Goal: Task Accomplishment & Management: Manage account settings

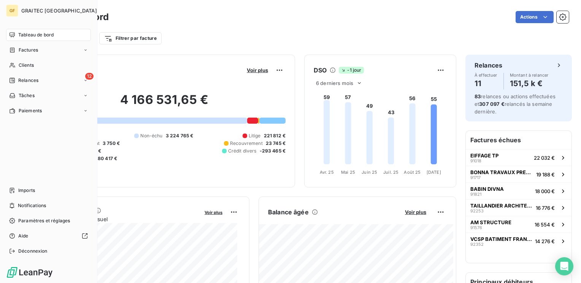
click at [32, 36] on span "Tableau de bord" at bounding box center [35, 35] width 35 height 7
click at [26, 50] on span "Factures" at bounding box center [28, 50] width 19 height 7
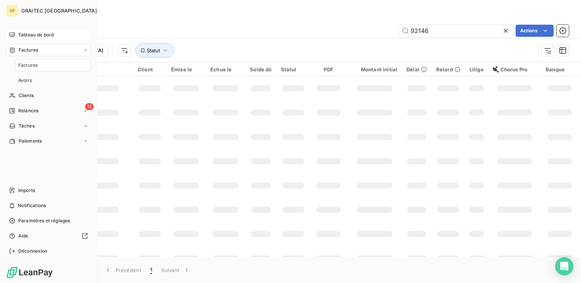
click at [35, 34] on span "Tableau de bord" at bounding box center [35, 35] width 35 height 7
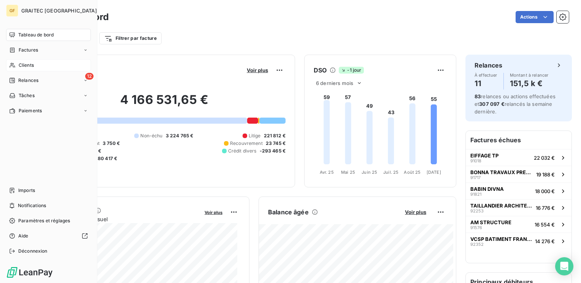
click at [25, 65] on span "Clients" at bounding box center [26, 65] width 15 height 7
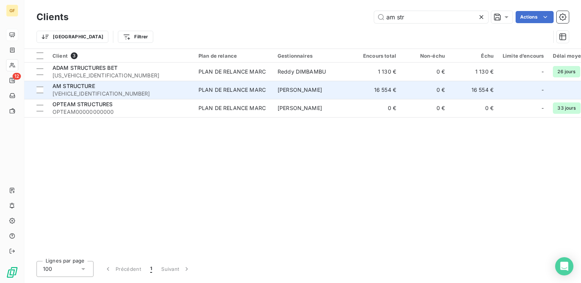
type input "am str"
click at [111, 93] on span "[VEHICLE_IDENTIFICATION_NUMBER]" at bounding box center [120, 94] width 137 height 8
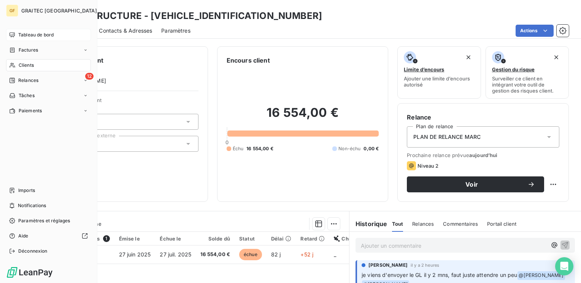
click at [27, 35] on span "Tableau de bord" at bounding box center [35, 35] width 35 height 7
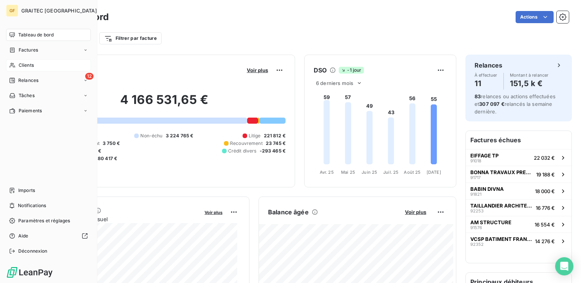
click at [31, 65] on span "Clients" at bounding box center [26, 65] width 15 height 7
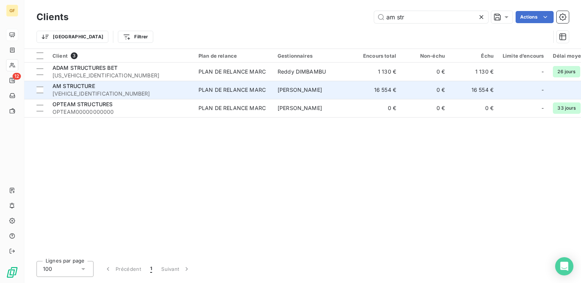
click at [132, 90] on span "[VEHICLE_IDENTIFICATION_NUMBER]" at bounding box center [120, 94] width 137 height 8
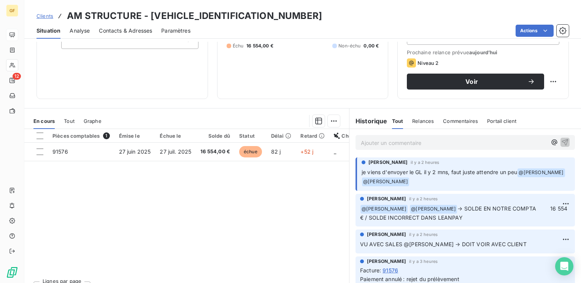
scroll to position [112, 0]
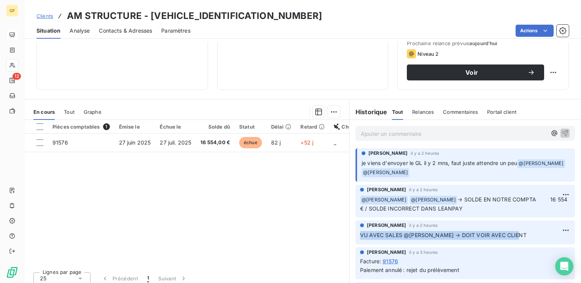
drag, startPoint x: 512, startPoint y: 233, endPoint x: 354, endPoint y: 233, distance: 157.7
click at [355, 233] on div "[PERSON_NAME] il y a 2 heures VU AVEC SALES @[PERSON_NAME] → DOIT VOIR AVEC CLI…" at bounding box center [464, 233] width 219 height 24
copy span "VU AVEC SALES @[PERSON_NAME] → DOIT VOIR AVEC CLIENT"
click at [554, 230] on html "GF 12 Clients AM STRUCTURE - [VEHICLE_IDENTIFICATION_NUMBER] Situation Analyse …" at bounding box center [290, 141] width 581 height 283
click at [529, 261] on div "Supprimer" at bounding box center [535, 261] width 43 height 12
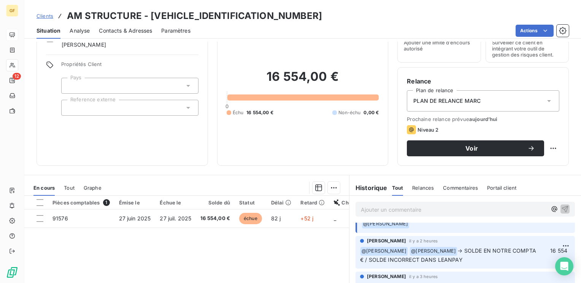
scroll to position [0, 0]
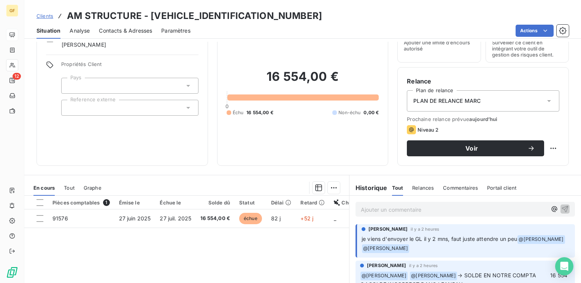
click at [377, 211] on p "Ajouter un commentaire ﻿" at bounding box center [454, 209] width 186 height 9
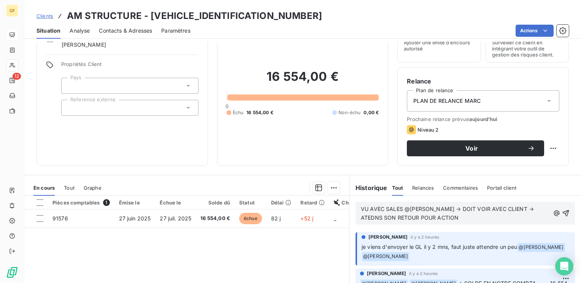
click at [366, 217] on span "VU AVEC SALES @[PERSON_NAME] → DOIT VOIR AVEC CLIENT → ATEDNS SON RETOUR POUR A…" at bounding box center [448, 213] width 174 height 15
click at [365, 217] on span "VU AVEC SALES @[PERSON_NAME] → DOIT VOIR AVEC CLIENT → ATEDNS SON RETOUR POUR A…" at bounding box center [448, 213] width 174 height 15
click at [562, 211] on icon "button" at bounding box center [566, 214] width 8 height 8
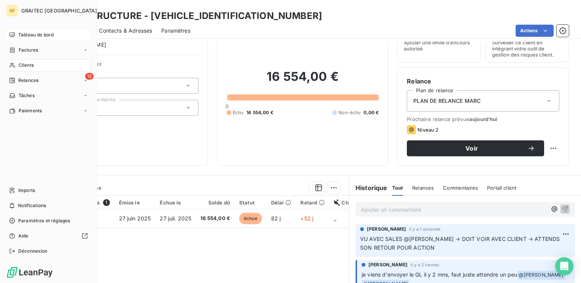
click at [37, 33] on span "Tableau de bord" at bounding box center [35, 35] width 35 height 7
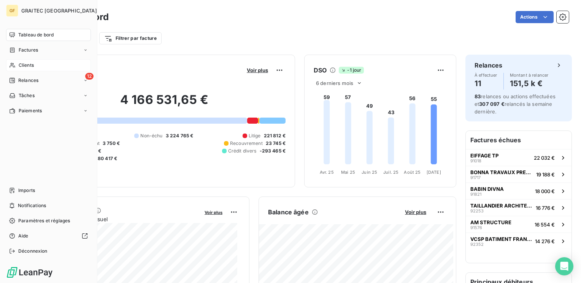
click at [26, 64] on span "Clients" at bounding box center [26, 65] width 15 height 7
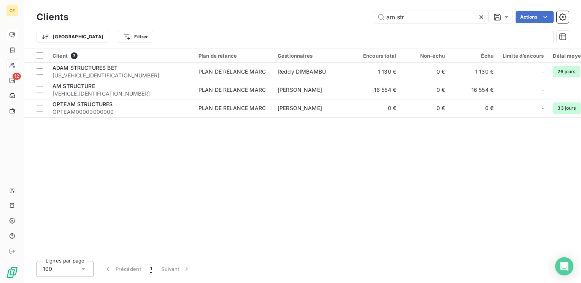
drag, startPoint x: 433, startPoint y: 19, endPoint x: 274, endPoint y: 31, distance: 160.0
click at [274, 31] on div "Clients am str Actions Trier Filtrer" at bounding box center [302, 29] width 532 height 40
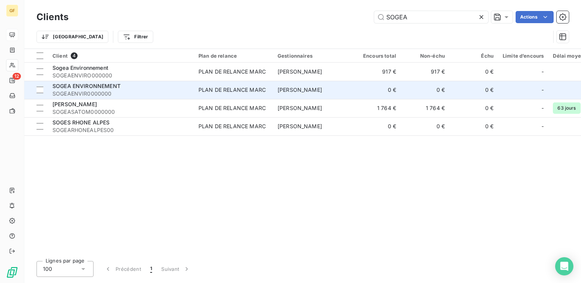
type input "SOGEA"
click at [210, 90] on div "PLAN DE RELANCE MARC" at bounding box center [231, 90] width 67 height 8
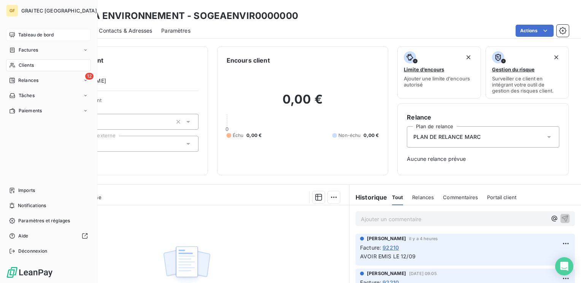
click at [23, 33] on span "Tableau de bord" at bounding box center [35, 35] width 35 height 7
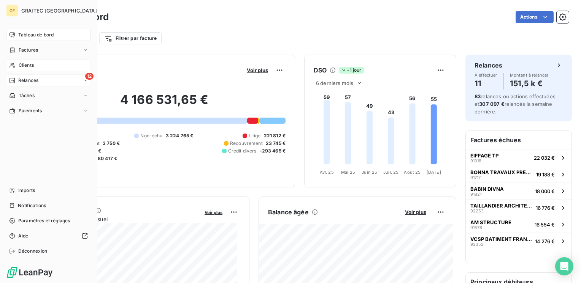
click at [21, 79] on span "Relances" at bounding box center [28, 80] width 20 height 7
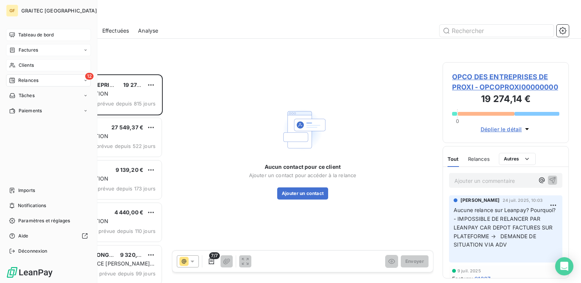
click at [28, 48] on span "Factures" at bounding box center [28, 50] width 19 height 7
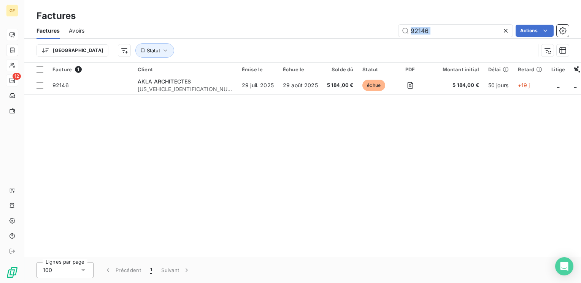
drag, startPoint x: 446, startPoint y: 38, endPoint x: 379, endPoint y: 43, distance: 67.4
click at [379, 43] on div "Factures Avoirs 92146 Actions Trier Statut" at bounding box center [302, 43] width 556 height 40
drag, startPoint x: 379, startPoint y: 43, endPoint x: 342, endPoint y: 1, distance: 55.4
click at [342, 1] on div "Factures Factures Avoirs 92146 Actions Trier Statut" at bounding box center [302, 31] width 556 height 63
drag, startPoint x: 445, startPoint y: 29, endPoint x: 394, endPoint y: 30, distance: 51.3
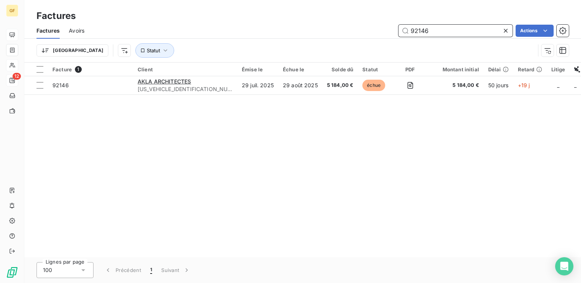
click at [394, 30] on div "92146 Actions" at bounding box center [330, 31] width 475 height 12
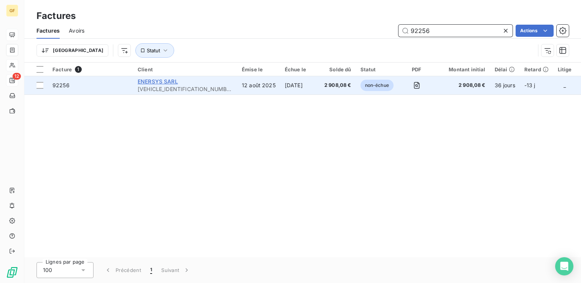
type input "92256"
click at [150, 81] on span "ENERSYS SARL" at bounding box center [158, 81] width 40 height 6
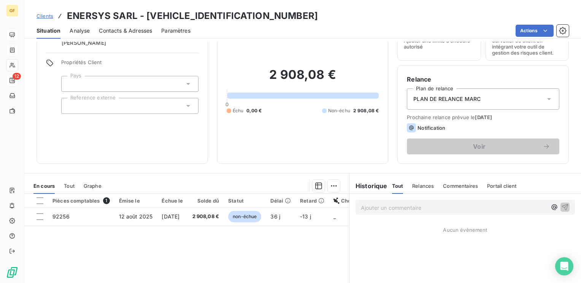
scroll to position [76, 0]
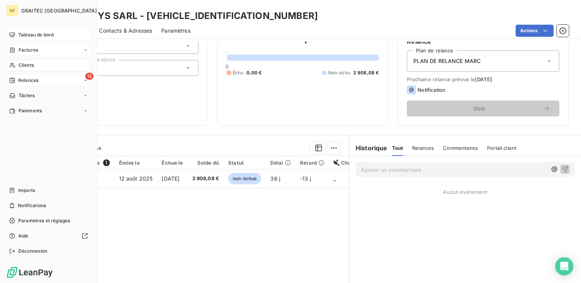
click at [21, 63] on span "Clients" at bounding box center [26, 65] width 15 height 7
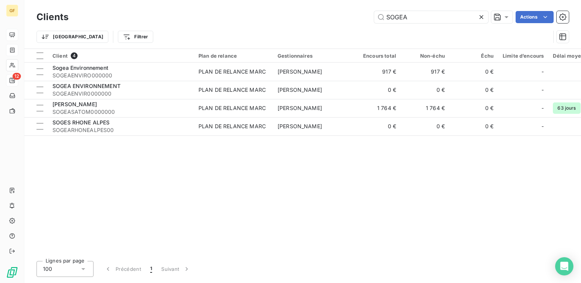
drag, startPoint x: 429, startPoint y: 18, endPoint x: 7, endPoint y: 23, distance: 421.8
click at [7, 23] on div "GF 12 Clients SOGEA Actions Trier Filtrer Client 4 Plan de relance Gestionnaire…" at bounding box center [290, 141] width 581 height 283
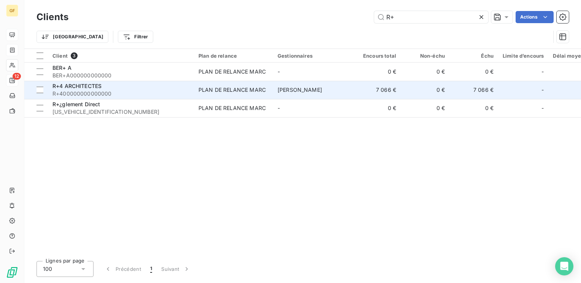
type input "R+"
click at [94, 91] on span "R+400000000000000" at bounding box center [120, 94] width 137 height 8
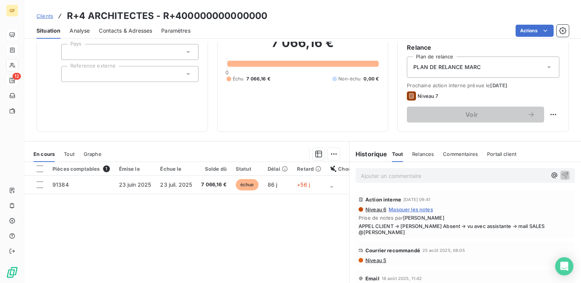
scroll to position [76, 0]
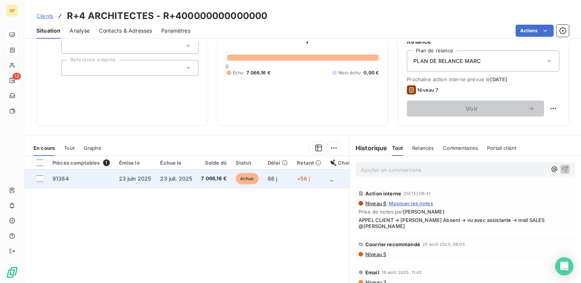
click at [192, 174] on td "23 juil. 2025" at bounding box center [175, 179] width 41 height 18
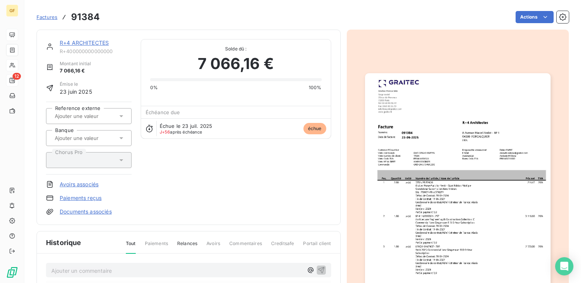
click at [102, 45] on link "R+4 ARCHITECTES" at bounding box center [84, 43] width 49 height 6
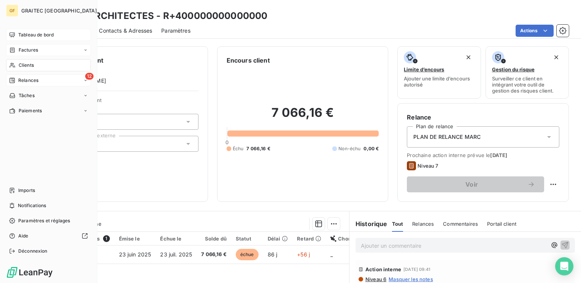
click at [36, 34] on span "Tableau de bord" at bounding box center [35, 35] width 35 height 7
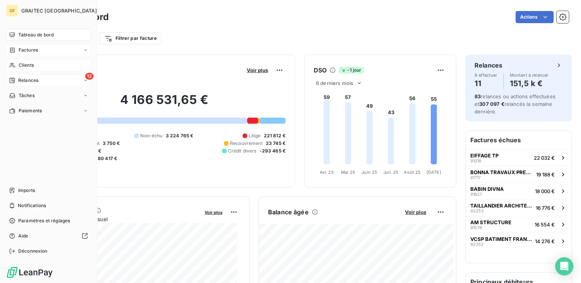
click at [34, 33] on span "Tableau de bord" at bounding box center [35, 35] width 35 height 7
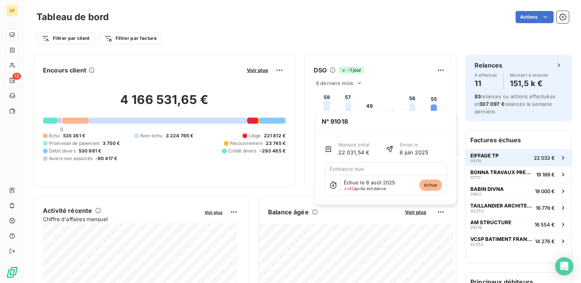
click at [501, 162] on button "EIFFAGE TP 91018 22 032 €" at bounding box center [518, 157] width 106 height 17
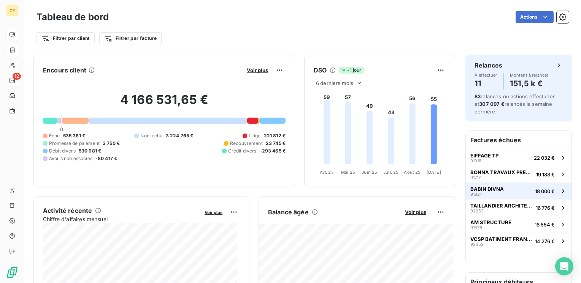
click at [497, 187] on button "[PERSON_NAME] 91821 18 000 €" at bounding box center [518, 191] width 106 height 17
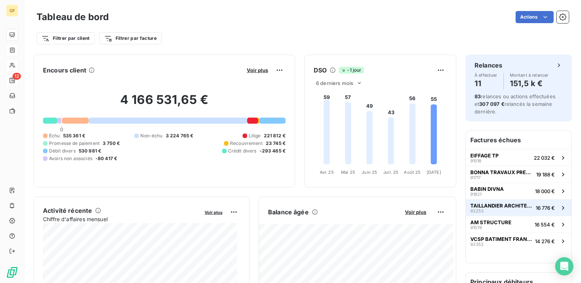
click at [479, 203] on span "TAILLANDIER ARCHITECTES ASSOCIES" at bounding box center [501, 206] width 62 height 6
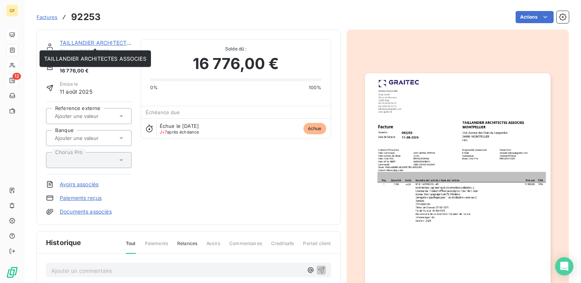
click at [108, 45] on link "TAILLANDIER ARCHITECTES ASSOCIES" at bounding box center [111, 43] width 102 height 6
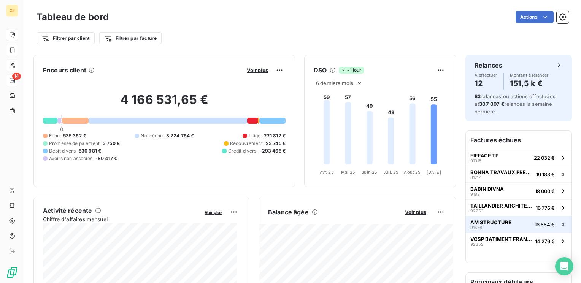
click at [494, 221] on span "AM STRUCTURE" at bounding box center [490, 223] width 41 height 6
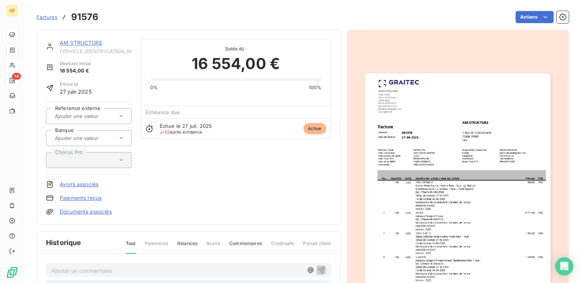
click at [79, 43] on link "AM STRUCTURE" at bounding box center [81, 43] width 43 height 6
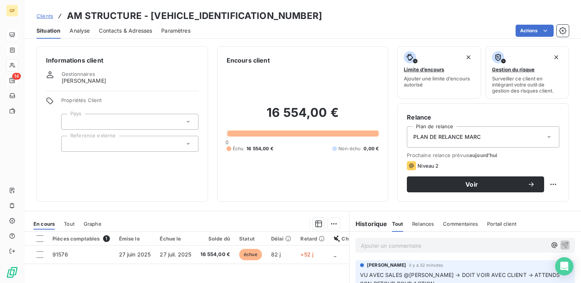
scroll to position [76, 0]
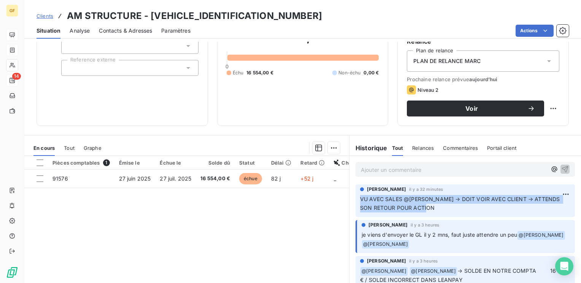
drag, startPoint x: 425, startPoint y: 209, endPoint x: 356, endPoint y: 201, distance: 69.5
click at [356, 201] on div "[PERSON_NAME] il y a 32 minutes VU AVEC SALES @[PERSON_NAME] → DOIT VOIR AVEC C…" at bounding box center [464, 201] width 219 height 33
copy span "VU AVEC SALES @[PERSON_NAME] → DOIT VOIR AVEC CLIENT → ATTENDS SON RETOUR POUR …"
click at [556, 194] on html "GF 14 Clients AM STRUCTURE - [VEHICLE_IDENTIFICATION_NUMBER] Situation Analyse …" at bounding box center [290, 141] width 581 height 283
click at [531, 222] on div "Supprimer" at bounding box center [535, 224] width 43 height 12
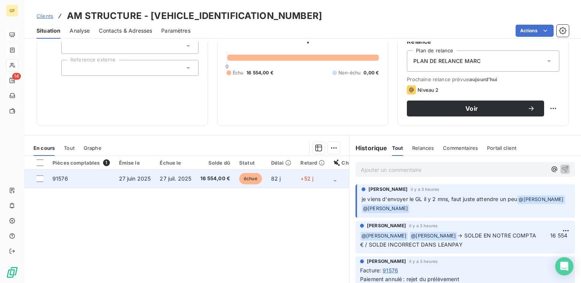
click at [141, 178] on span "27 juin 2025" at bounding box center [135, 179] width 32 height 6
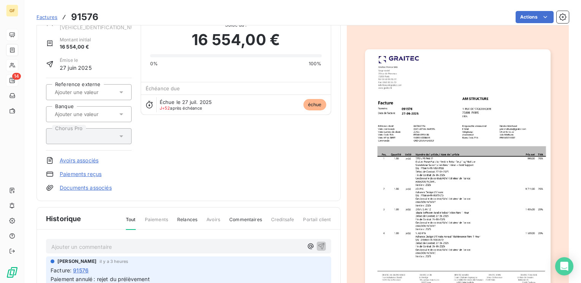
scroll to position [42, 0]
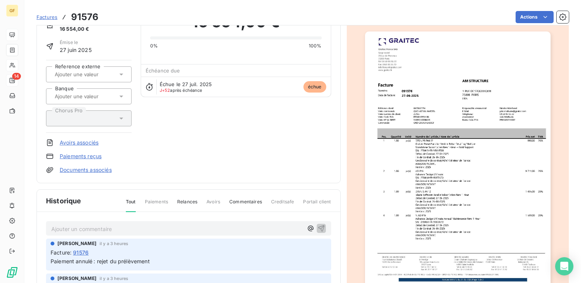
click at [76, 227] on p "Ajouter un commentaire ﻿" at bounding box center [177, 229] width 252 height 9
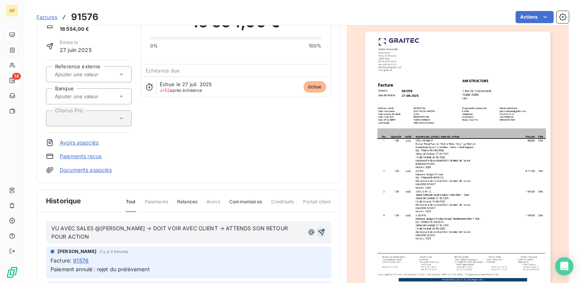
click at [317, 231] on icon "button" at bounding box center [321, 233] width 8 height 8
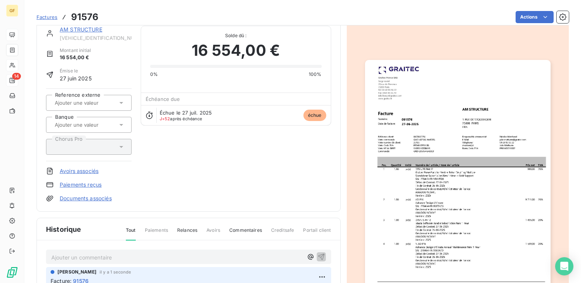
scroll to position [0, 0]
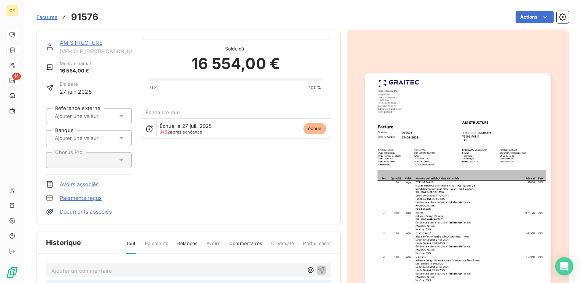
click at [79, 43] on link "AM STRUCTURE" at bounding box center [81, 43] width 43 height 6
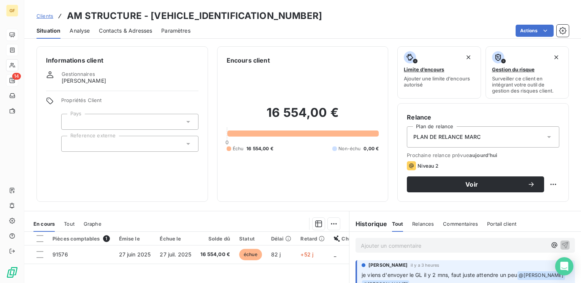
click at [139, 32] on span "Contacts & Adresses" at bounding box center [125, 31] width 53 height 8
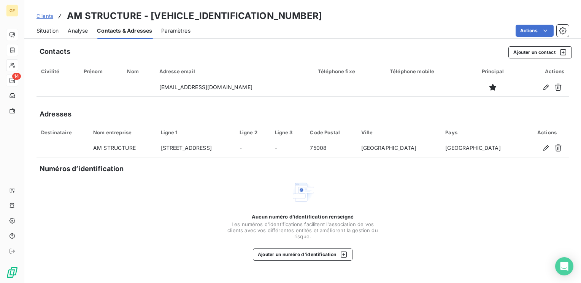
click at [51, 29] on span "Situation" at bounding box center [47, 31] width 22 height 8
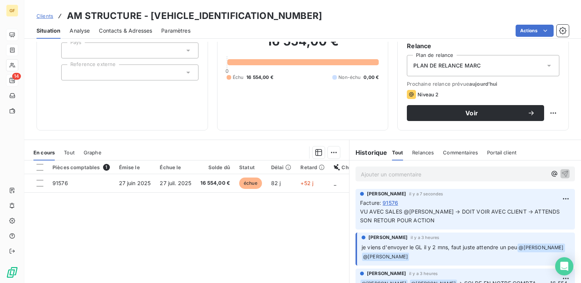
scroll to position [76, 0]
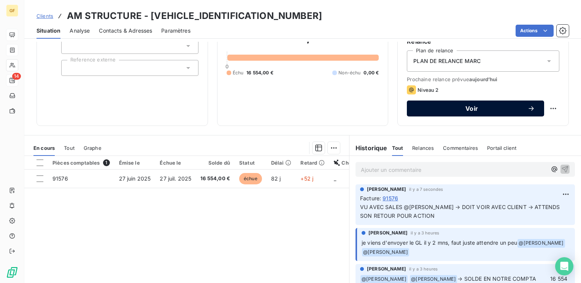
click at [435, 106] on span "Voir" at bounding box center [471, 109] width 111 height 6
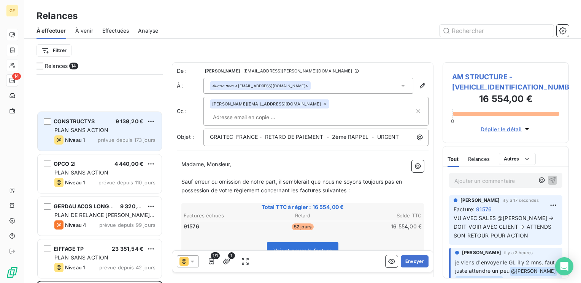
scroll to position [152, 0]
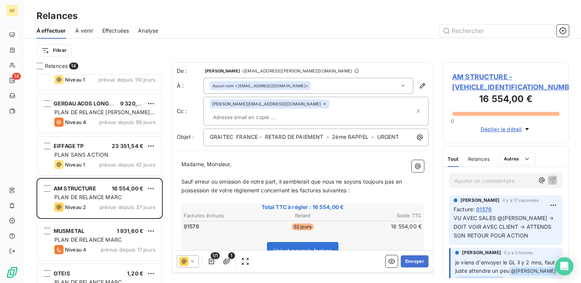
click at [135, 198] on div "PLAN DE RELANCE MARC" at bounding box center [104, 198] width 101 height 8
click at [502, 75] on span "AM STRUCTURE - [VEHICLE_IDENTIFICATION_NUMBER]" at bounding box center [505, 82] width 107 height 21
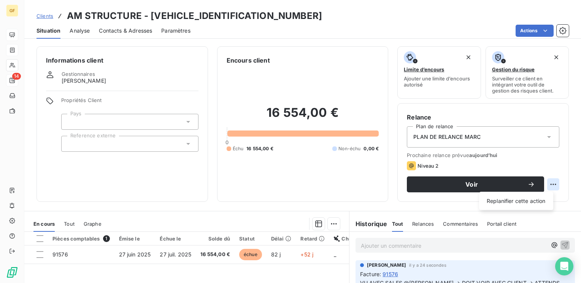
click at [545, 184] on html "GF 14 Clients AM STRUCTURE - [VEHICLE_IDENTIFICATION_NUMBER] Situation Analyse …" at bounding box center [290, 141] width 581 height 283
click at [501, 203] on div "Replanifier cette action" at bounding box center [516, 201] width 68 height 12
select select "8"
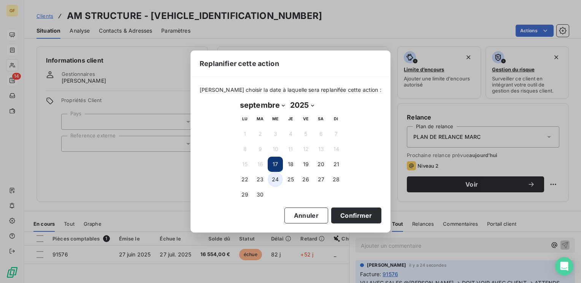
click at [277, 180] on button "24" at bounding box center [275, 179] width 15 height 15
click at [343, 211] on button "Confirmer" at bounding box center [356, 216] width 50 height 16
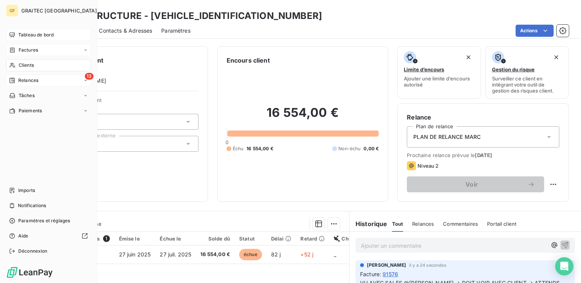
click at [46, 35] on span "Tableau de bord" at bounding box center [35, 35] width 35 height 7
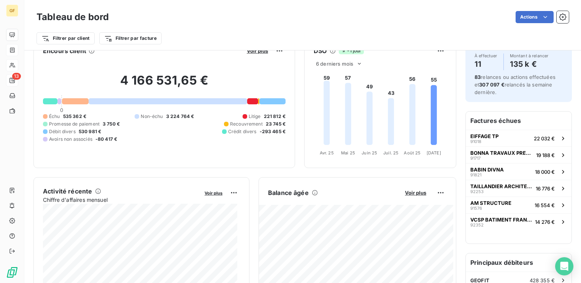
scroll to position [38, 0]
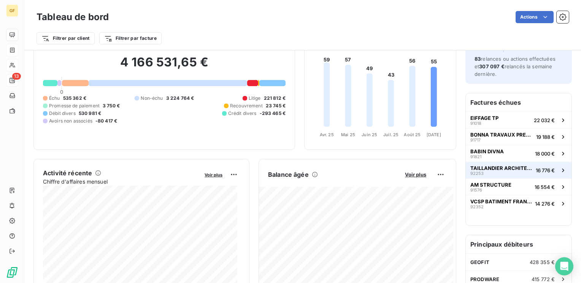
click at [497, 170] on span "TAILLANDIER ARCHITECTES ASSOCIES" at bounding box center [501, 168] width 62 height 6
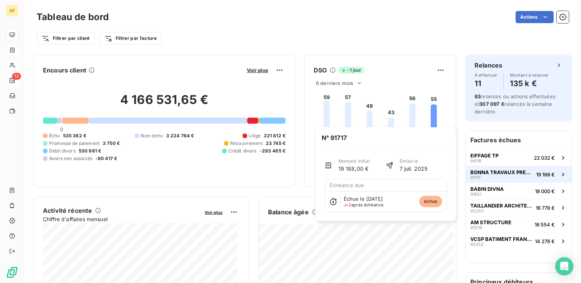
click at [497, 170] on span "BONNA TRAVAUX PRESSION" at bounding box center [501, 172] width 63 height 6
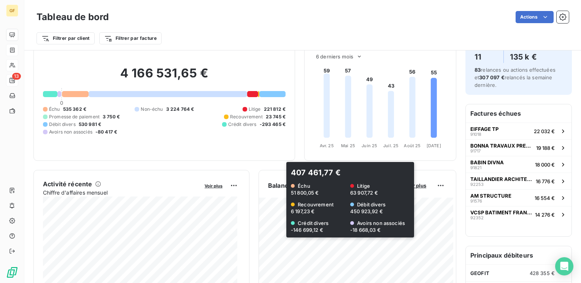
scroll to position [38, 0]
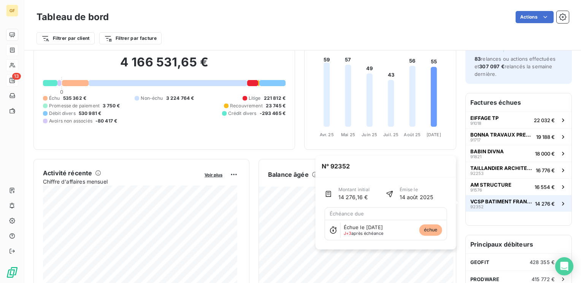
click at [501, 202] on span "VCSP BATIMENT FRANCE OF REHABILITES" at bounding box center [501, 202] width 62 height 6
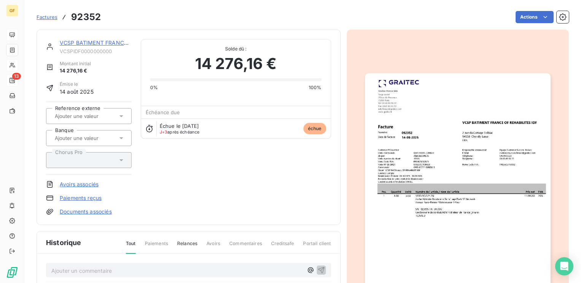
click at [93, 44] on link "VCSP BATIMENT FRANCE OF REHABILITES" at bounding box center [116, 43] width 112 height 6
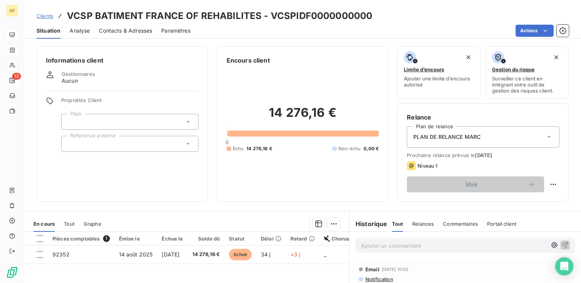
click at [133, 31] on span "Contacts & Adresses" at bounding box center [125, 31] width 53 height 8
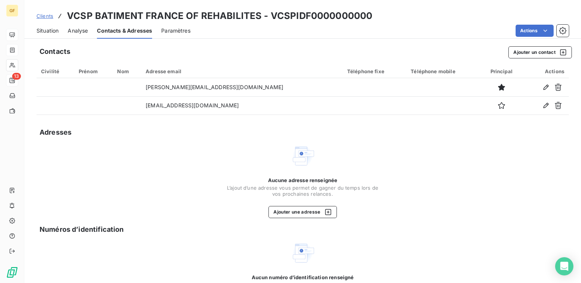
click at [41, 28] on span "Situation" at bounding box center [47, 31] width 22 height 8
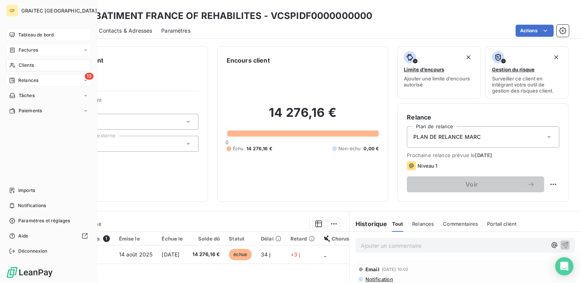
click at [22, 34] on span "Tableau de bord" at bounding box center [35, 35] width 35 height 7
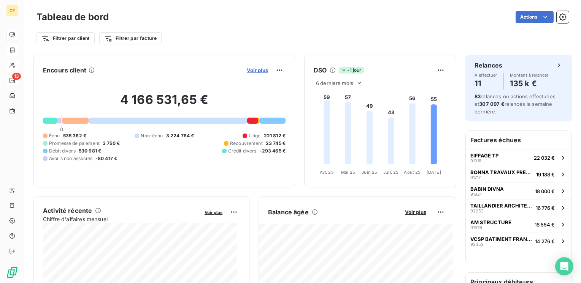
click at [260, 70] on span "Voir plus" at bounding box center [257, 70] width 21 height 6
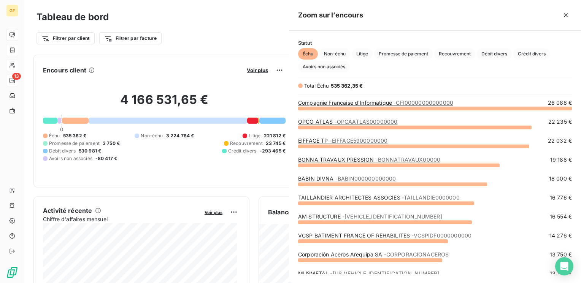
scroll to position [169, 286]
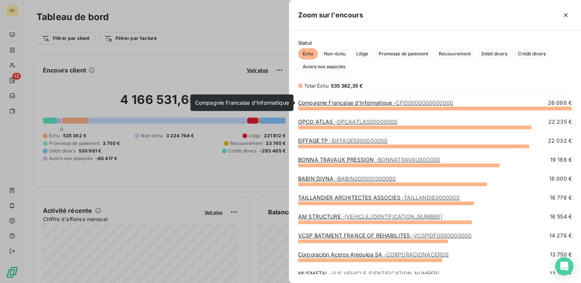
click at [387, 103] on link "Compagnie Francaise d'Informatique - CFI00000000000000" at bounding box center [375, 103] width 155 height 6
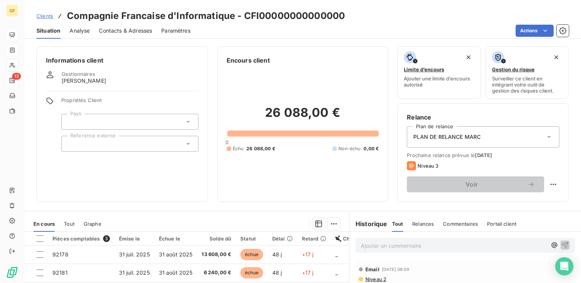
scroll to position [38, 0]
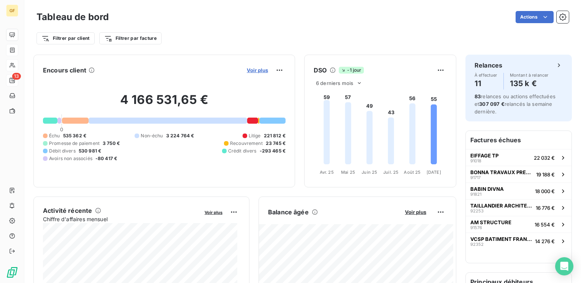
click at [255, 73] on span "Voir plus" at bounding box center [257, 70] width 21 height 6
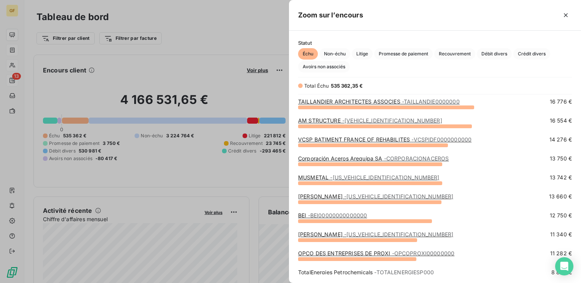
scroll to position [114, 0]
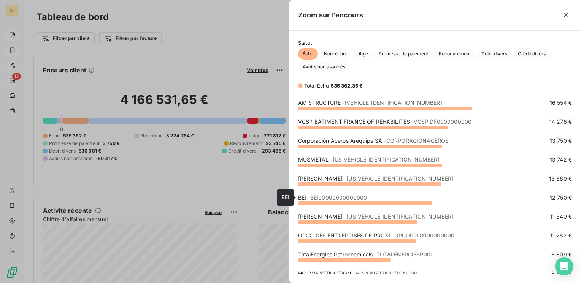
click at [324, 199] on span "- BEI00000000000000" at bounding box center [337, 198] width 59 height 6
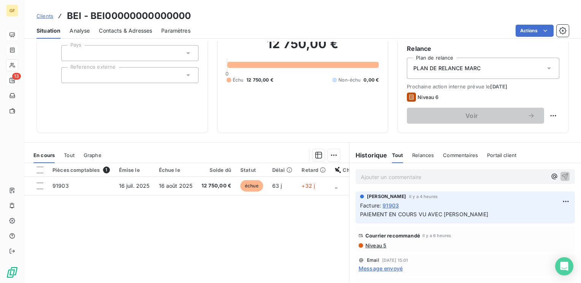
scroll to position [76, 0]
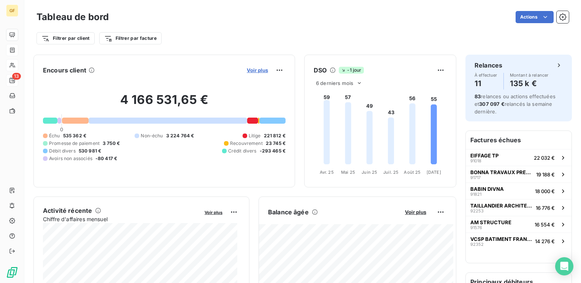
click at [247, 67] on span "Voir plus" at bounding box center [257, 70] width 21 height 6
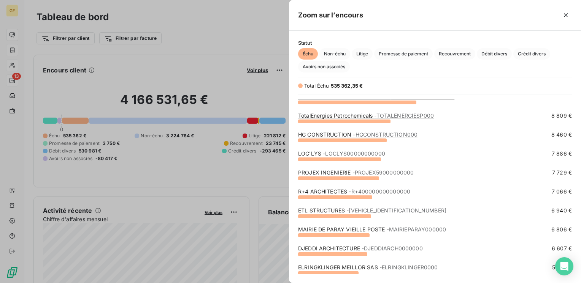
scroll to position [266, 0]
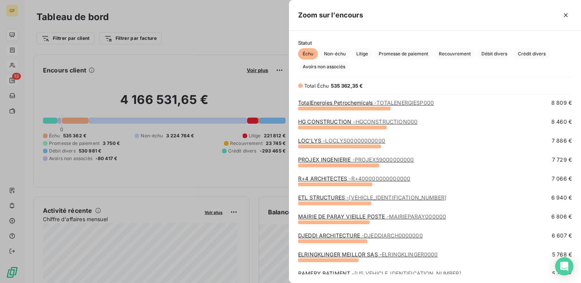
click at [338, 158] on link "PROJEX INGENIERIE - PROJEX59000000000" at bounding box center [356, 160] width 116 height 6
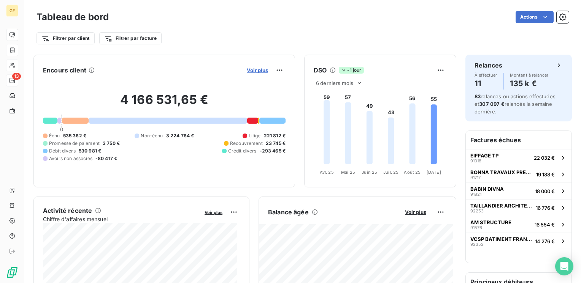
click at [258, 71] on span "Voir plus" at bounding box center [257, 70] width 21 height 6
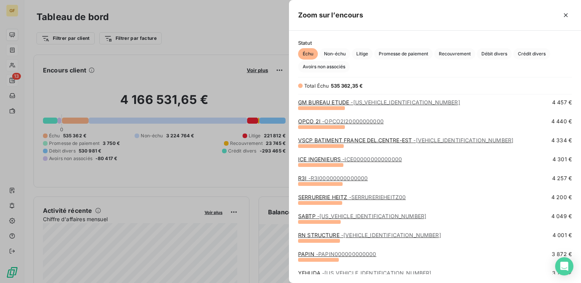
scroll to position [684, 0]
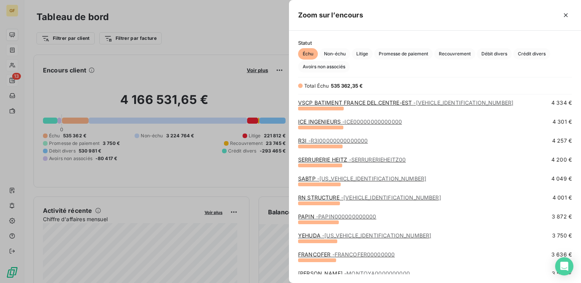
click at [314, 139] on span "- R3I00000000000000" at bounding box center [338, 141] width 60 height 6
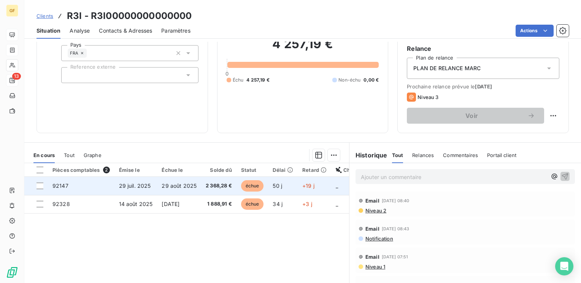
scroll to position [79, 0]
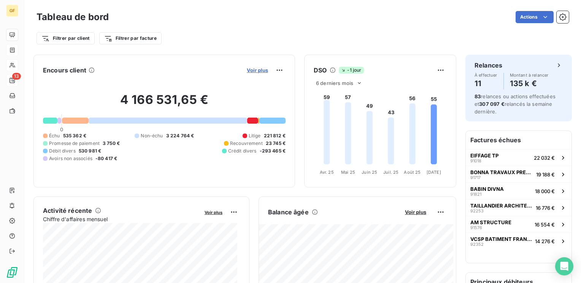
click at [251, 69] on span "Voir plus" at bounding box center [257, 70] width 21 height 6
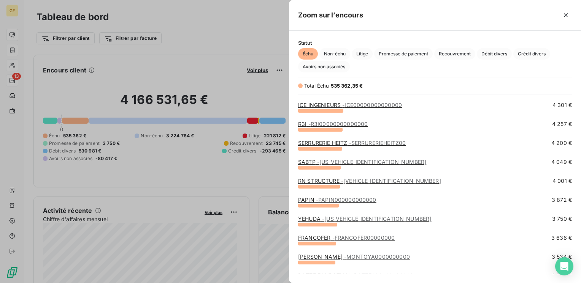
scroll to position [798, 0]
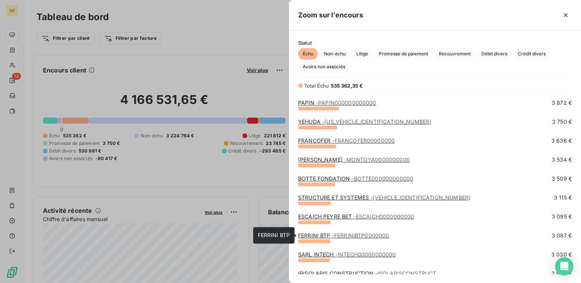
click at [316, 235] on link "FERRINI BTP - FERRINIBTP0000000" at bounding box center [343, 236] width 91 height 6
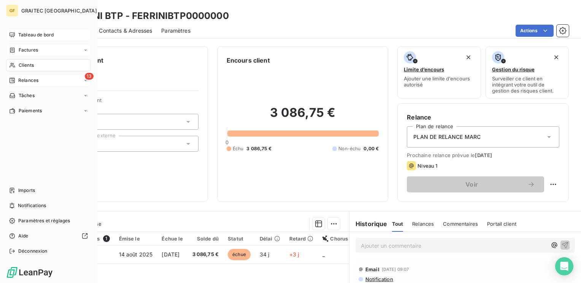
click at [24, 35] on span "Tableau de bord" at bounding box center [35, 35] width 35 height 7
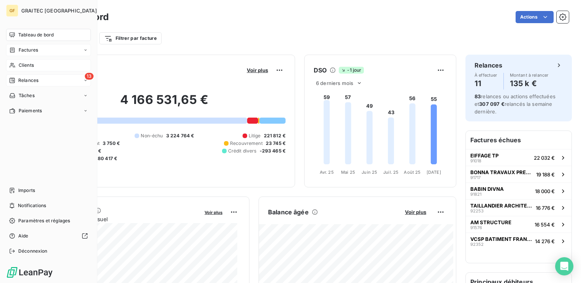
click at [21, 65] on span "Clients" at bounding box center [26, 65] width 15 height 7
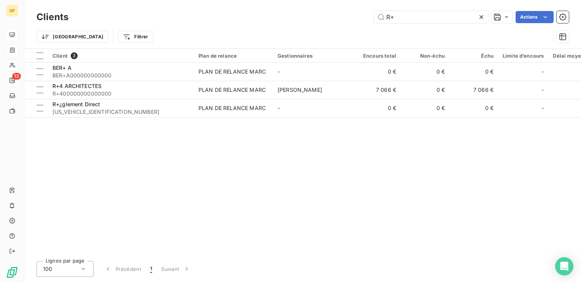
drag, startPoint x: 415, startPoint y: 18, endPoint x: 297, endPoint y: 30, distance: 118.8
click at [297, 30] on div "Clients R+ Actions Trier Filtrer" at bounding box center [302, 29] width 532 height 40
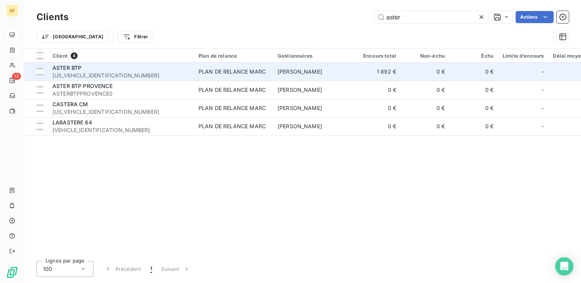
type input "aster"
click at [204, 68] on div "PLAN DE RELANCE MARC" at bounding box center [231, 72] width 67 height 8
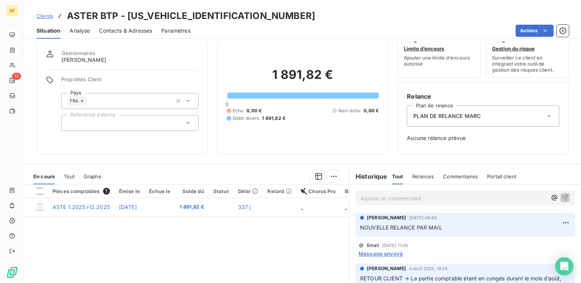
scroll to position [38, 0]
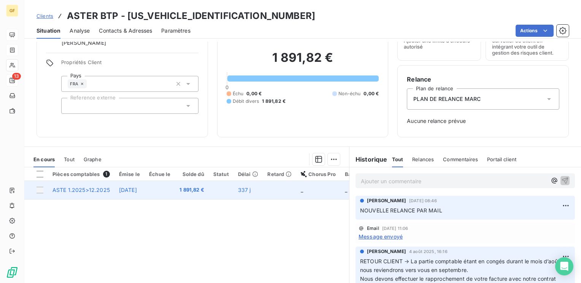
click at [204, 189] on span "1 891,82 €" at bounding box center [191, 191] width 25 height 8
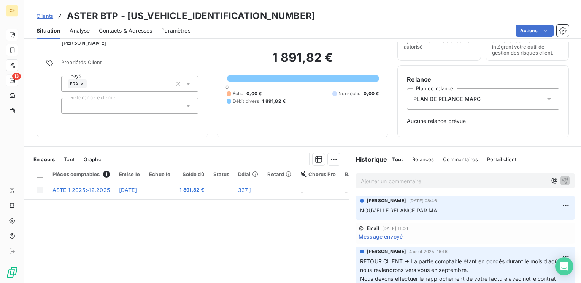
click at [369, 183] on p "Ajouter un commentaire ﻿" at bounding box center [454, 181] width 186 height 9
click at [561, 177] on icon "button" at bounding box center [565, 181] width 8 height 8
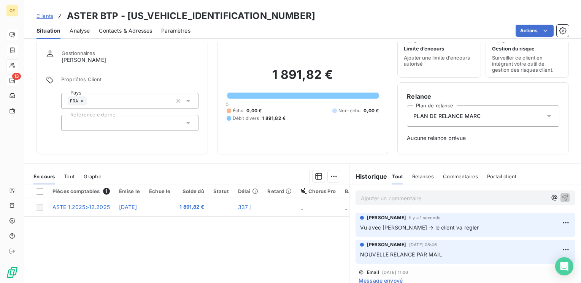
scroll to position [0, 0]
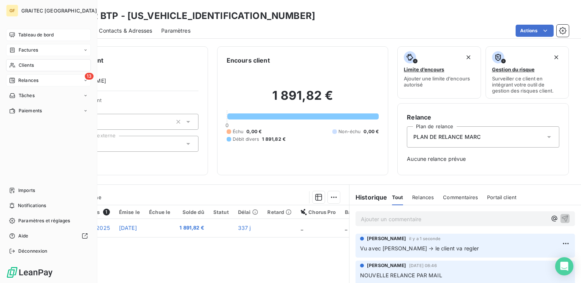
click at [26, 32] on span "Tableau de bord" at bounding box center [35, 35] width 35 height 7
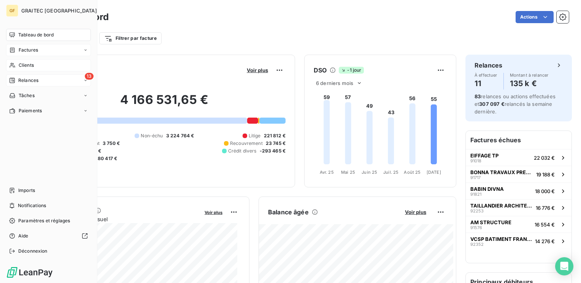
click at [29, 52] on span "Factures" at bounding box center [28, 50] width 19 height 7
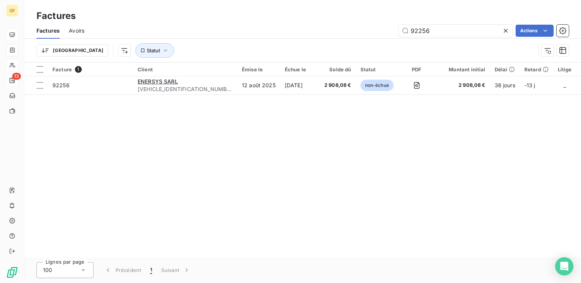
click at [507, 31] on icon at bounding box center [506, 31] width 8 height 8
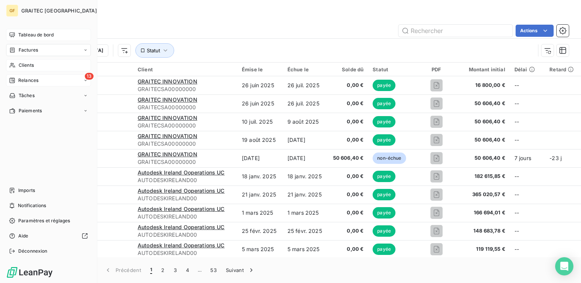
click at [28, 62] on span "Clients" at bounding box center [26, 65] width 15 height 7
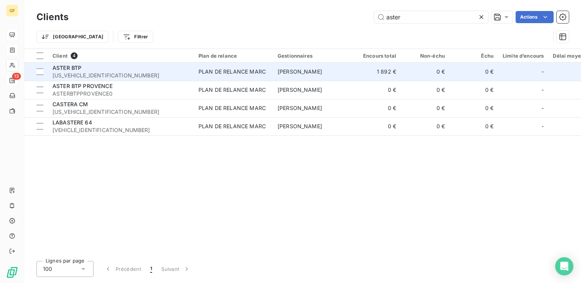
click at [117, 73] on span "[US_VEHICLE_IDENTIFICATION_NUMBER]" at bounding box center [120, 76] width 137 height 8
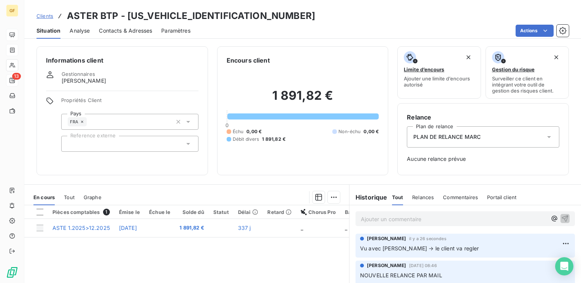
scroll to position [38, 0]
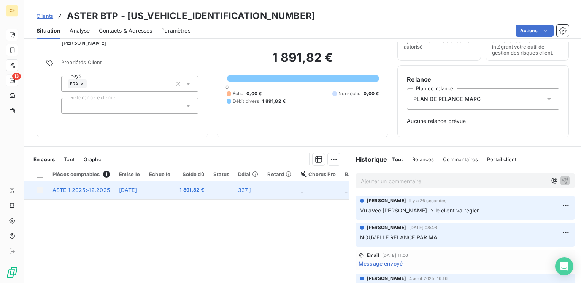
click at [175, 192] on td at bounding box center [159, 190] width 30 height 18
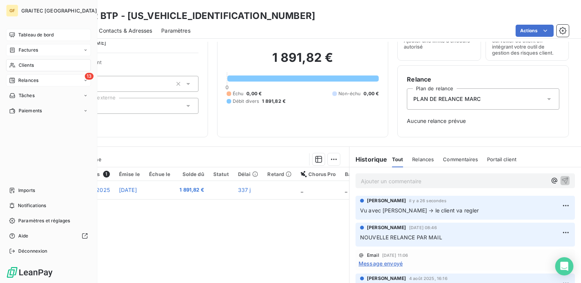
click at [37, 36] on span "Tableau de bord" at bounding box center [35, 35] width 35 height 7
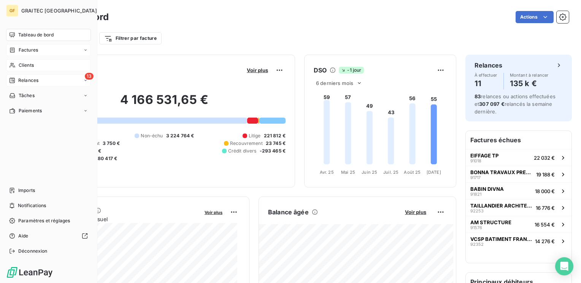
click at [22, 62] on span "Clients" at bounding box center [26, 65] width 15 height 7
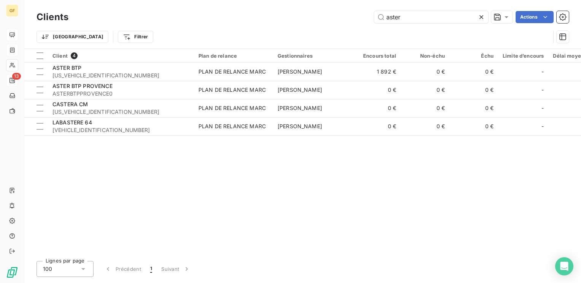
drag, startPoint x: 438, startPoint y: 19, endPoint x: 288, endPoint y: 29, distance: 150.0
click at [288, 29] on div "Clients aster Actions Trier Filtrer" at bounding box center [302, 29] width 532 height 40
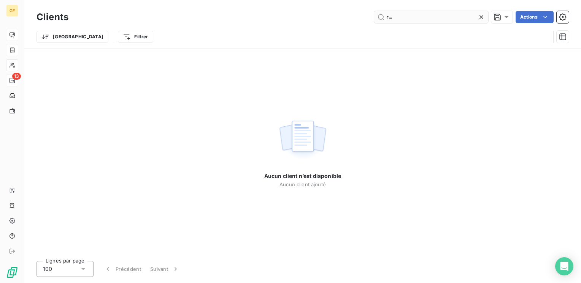
drag, startPoint x: 390, startPoint y: 16, endPoint x: 397, endPoint y: 16, distance: 7.6
click at [397, 16] on input "r=" at bounding box center [431, 17] width 114 height 12
click at [389, 16] on input "r=+" at bounding box center [431, 17] width 114 height 12
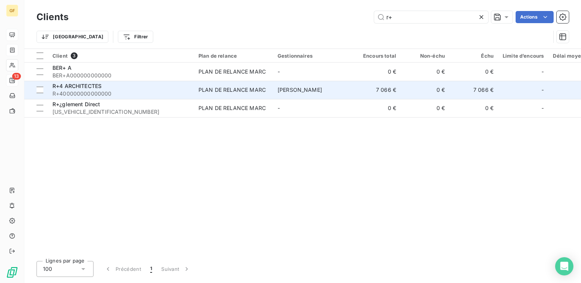
type input "r+"
click at [94, 86] on span "R+4 ARCHITECTES" at bounding box center [76, 86] width 49 height 6
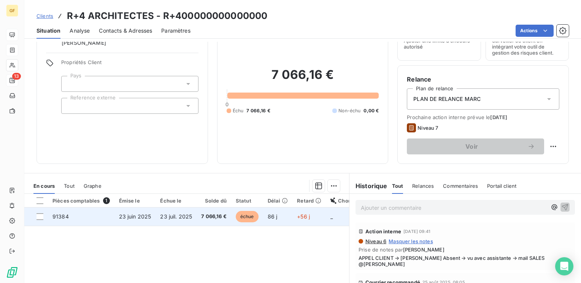
click at [212, 215] on span "7 066,16 €" at bounding box center [213, 217] width 25 height 8
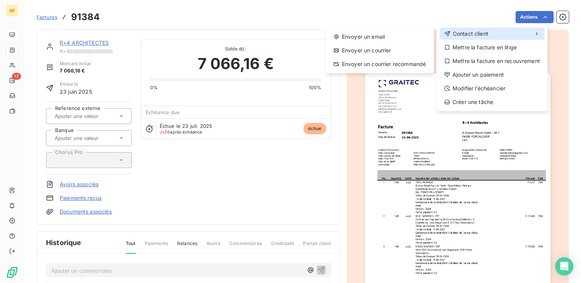
click at [517, 31] on div "Contact client" at bounding box center [491, 34] width 105 height 12
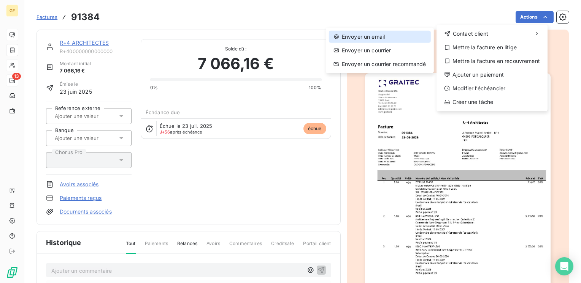
click at [398, 35] on div "Envoyer un email" at bounding box center [380, 37] width 102 height 12
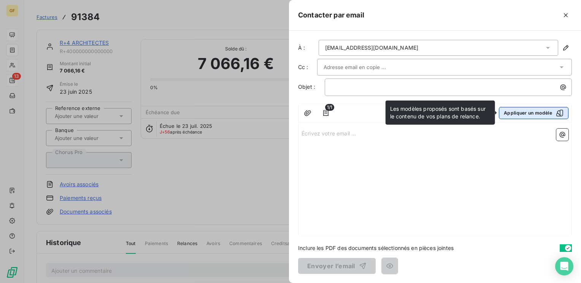
click at [518, 113] on button "Appliquer un modèle" at bounding box center [534, 113] width 70 height 12
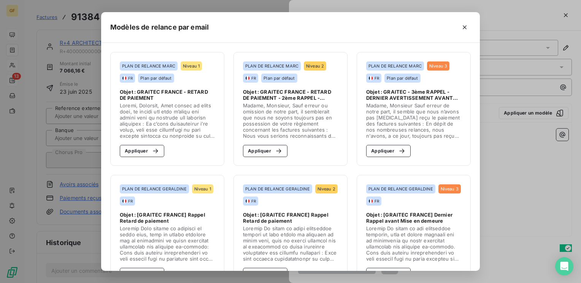
click at [362, 160] on section "PLAN DE RELANCE [PERSON_NAME] 3 FR Plan par défaut Objet : GRAITEC - 3ème RAPPE…" at bounding box center [413, 109] width 114 height 114
click at [367, 152] on button "Appliquer" at bounding box center [388, 151] width 44 height 12
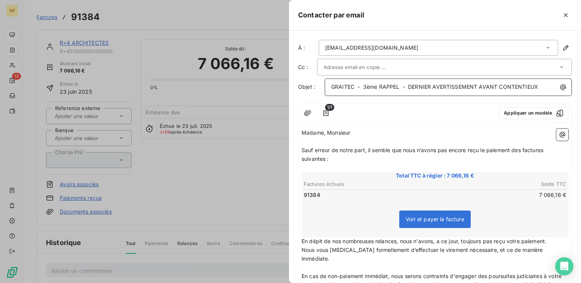
click at [364, 84] on span "GRAITEC - 3ème RAPPEL - DERNIER AVERTISSEMENT AVANT CONTENTIEUX" at bounding box center [434, 87] width 207 height 6
click at [409, 85] on span "GRAITEC - 3ème RAPPEL - DERNIER AVERTISSEMENT AVANT CONTENTIEUX" at bounding box center [434, 87] width 207 height 6
click at [396, 68] on div at bounding box center [440, 67] width 234 height 11
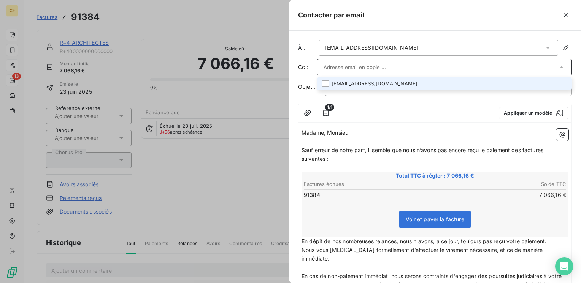
click at [372, 84] on li "[EMAIL_ADDRESS][DOMAIN_NAME]" at bounding box center [444, 83] width 255 height 13
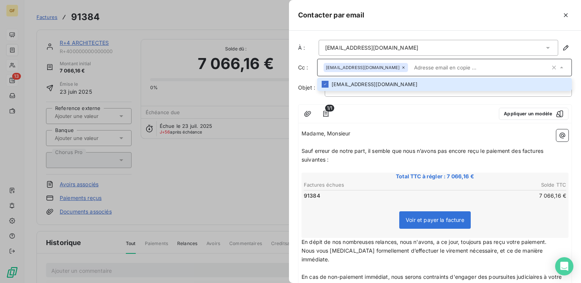
click at [411, 67] on input "text" at bounding box center [480, 67] width 139 height 11
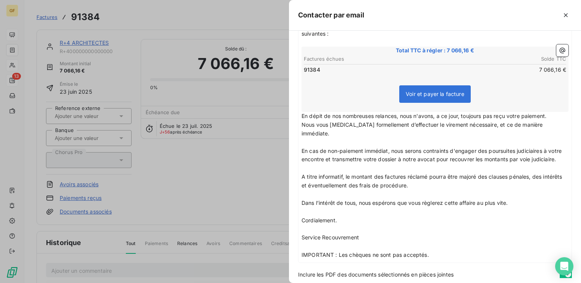
scroll to position [113, 0]
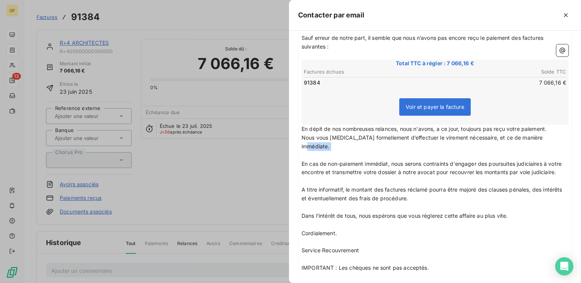
drag, startPoint x: 548, startPoint y: 134, endPoint x: 369, endPoint y: 141, distance: 179.1
click at [369, 141] on div "Madame, Monsieur ﻿ Sauf erreur de notre part, il semble que nous n’avons pas [M…" at bounding box center [434, 144] width 267 height 256
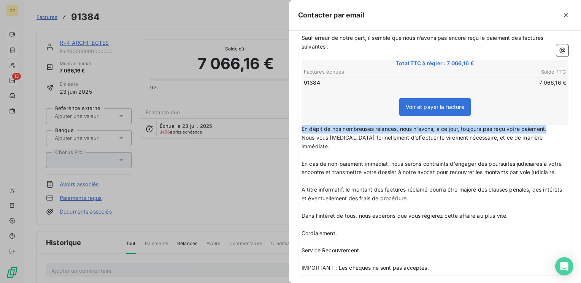
drag, startPoint x: 552, startPoint y: 128, endPoint x: 281, endPoint y: 131, distance: 270.9
click at [281, 283] on div "Contacter par email À : [EMAIL_ADDRESS][DOMAIN_NAME] Cc : [EMAIL_ADDRESS][DOMAI…" at bounding box center [290, 283] width 581 height 0
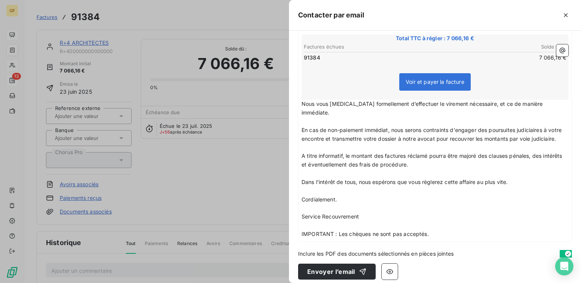
scroll to position [142, 0]
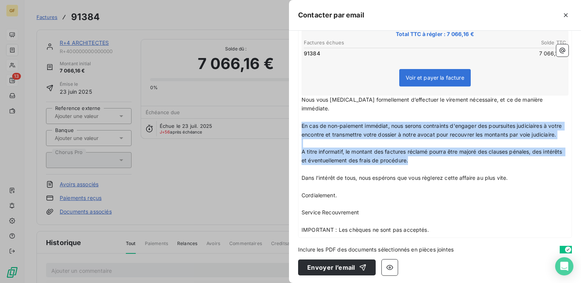
drag, startPoint x: 441, startPoint y: 158, endPoint x: 292, endPoint y: 116, distance: 154.3
click at [292, 116] on div "À : [EMAIL_ADDRESS][DOMAIN_NAME] Cc : [EMAIL_ADDRESS][DOMAIN_NAME] Objet : GRAI…" at bounding box center [435, 157] width 292 height 253
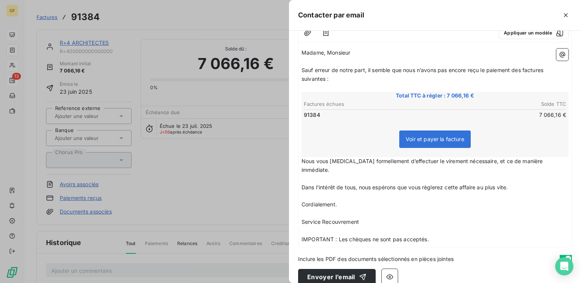
scroll to position [82, 0]
click at [336, 269] on button "Envoyer l’email" at bounding box center [337, 277] width 78 height 16
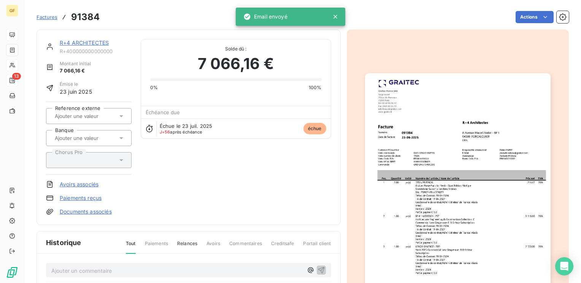
click at [81, 43] on link "R+4 ARCHITECTES" at bounding box center [84, 43] width 49 height 6
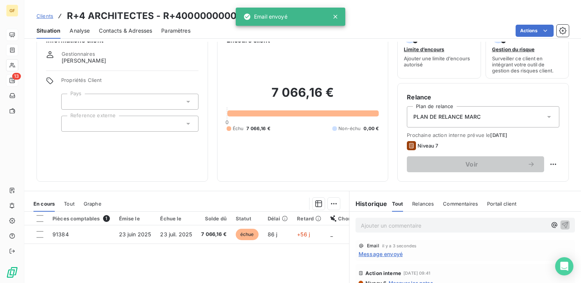
scroll to position [38, 0]
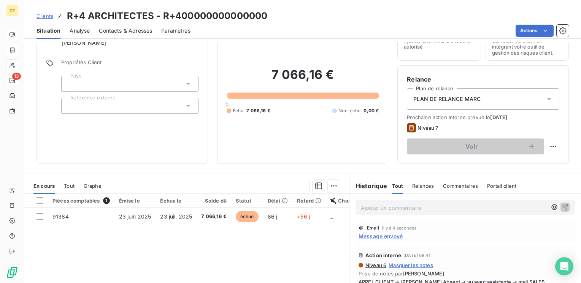
click at [383, 237] on span "Message envoyé" at bounding box center [380, 237] width 44 height 8
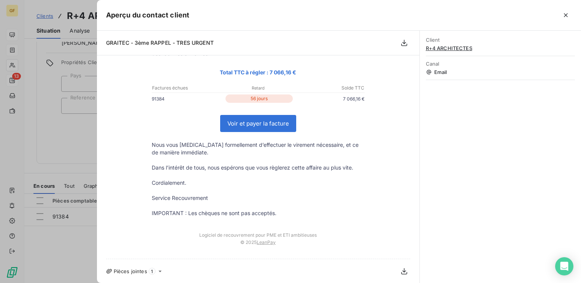
scroll to position [0, 0]
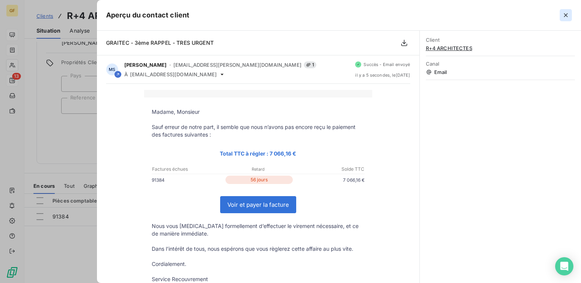
click at [565, 17] on icon "button" at bounding box center [566, 15] width 8 height 8
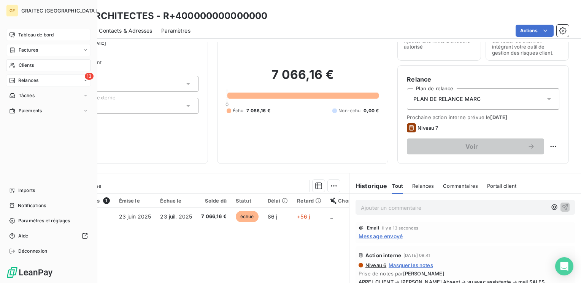
click at [19, 32] on span "Tableau de bord" at bounding box center [35, 35] width 35 height 7
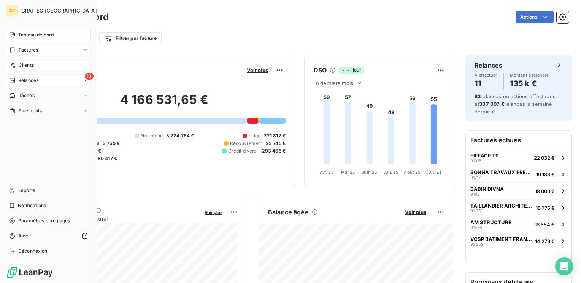
click at [20, 65] on span "Clients" at bounding box center [26, 65] width 15 height 7
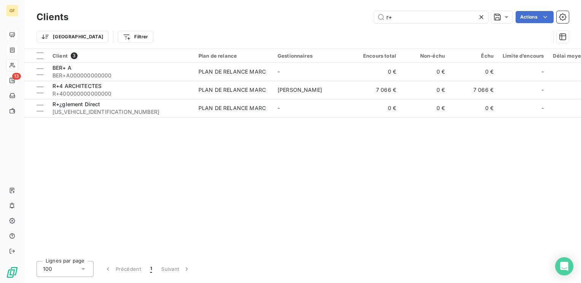
drag, startPoint x: 396, startPoint y: 17, endPoint x: 199, endPoint y: 25, distance: 196.2
click at [200, 25] on div "Clients r+ Actions Trier Filtrer" at bounding box center [302, 29] width 532 height 40
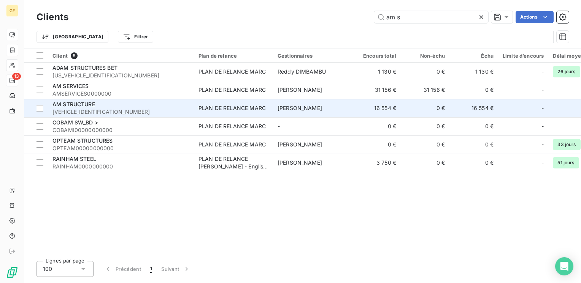
type input "am s"
click at [90, 109] on span "[VEHICLE_IDENTIFICATION_NUMBER]" at bounding box center [120, 112] width 137 height 8
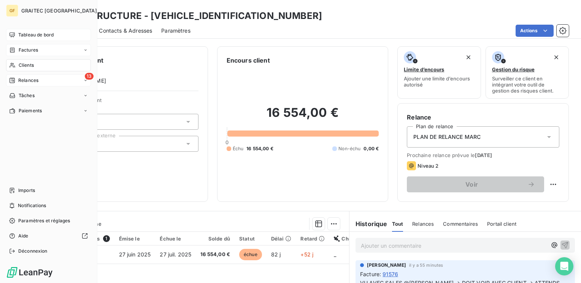
click at [32, 32] on span "Tableau de bord" at bounding box center [35, 35] width 35 height 7
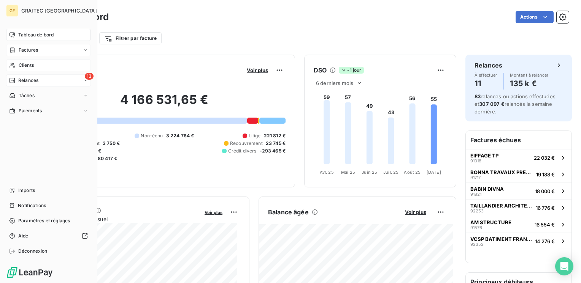
click at [28, 49] on span "Factures" at bounding box center [28, 50] width 19 height 7
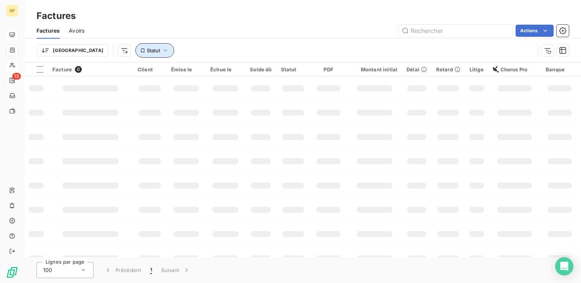
click at [147, 52] on span "Statut" at bounding box center [153, 50] width 13 height 6
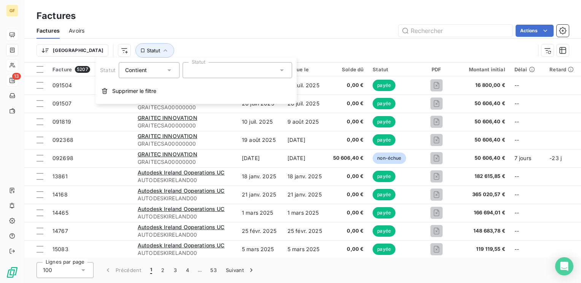
click at [214, 74] on div at bounding box center [236, 70] width 109 height 16
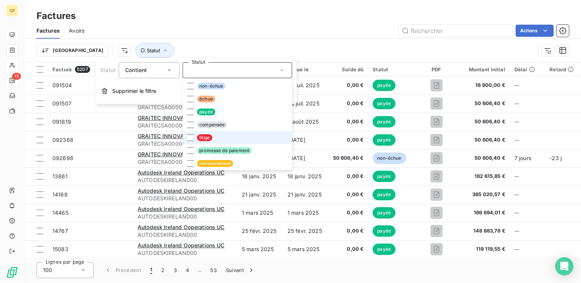
click at [201, 135] on span "litige" at bounding box center [204, 138] width 15 height 7
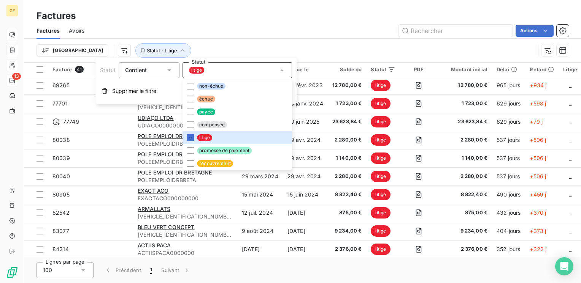
click at [217, 29] on div "Actions" at bounding box center [330, 31] width 475 height 12
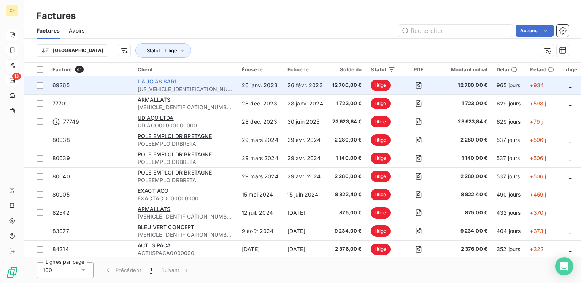
click at [166, 83] on span "L'AUC AS SARL" at bounding box center [158, 81] width 40 height 6
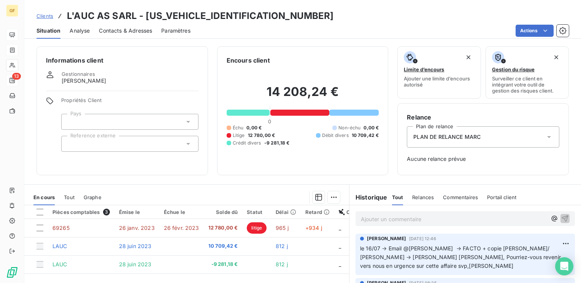
scroll to position [90, 0]
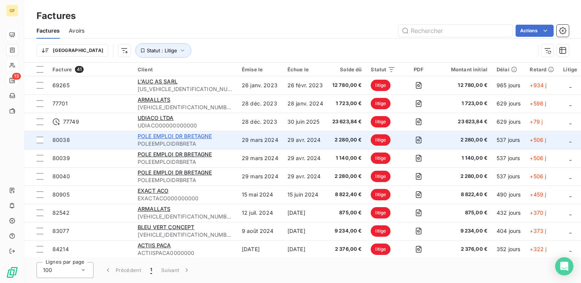
click at [179, 135] on span "POLE EMPLOI DR BRETAGNE" at bounding box center [175, 136] width 74 height 6
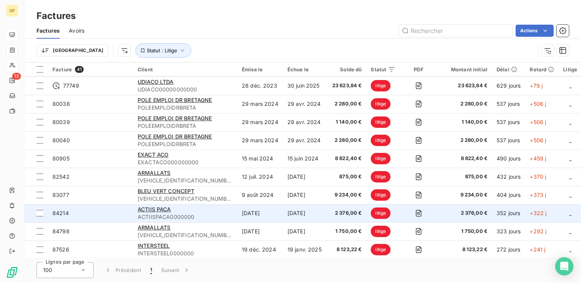
scroll to position [76, 0]
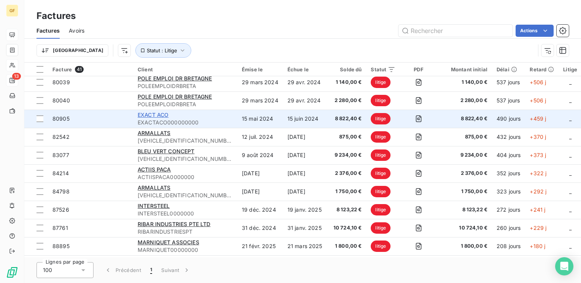
click at [163, 115] on span "EXACT ACO" at bounding box center [153, 115] width 31 height 6
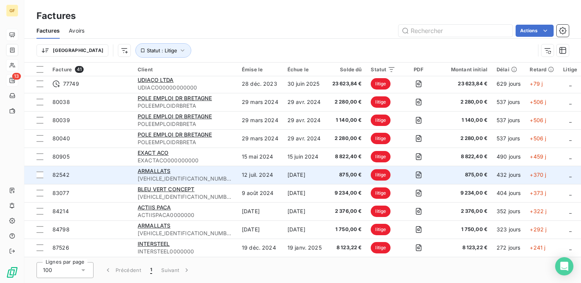
scroll to position [76, 0]
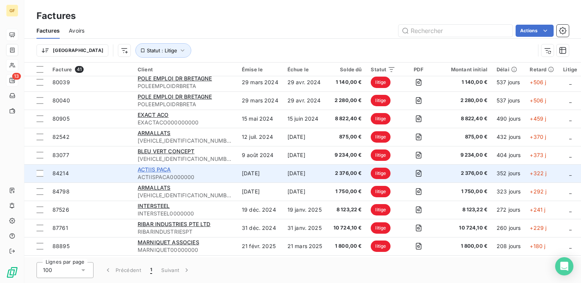
click at [167, 171] on span "ACTIIS PACA" at bounding box center [154, 169] width 33 height 6
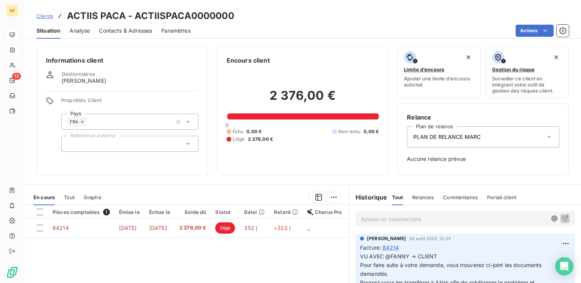
scroll to position [38, 0]
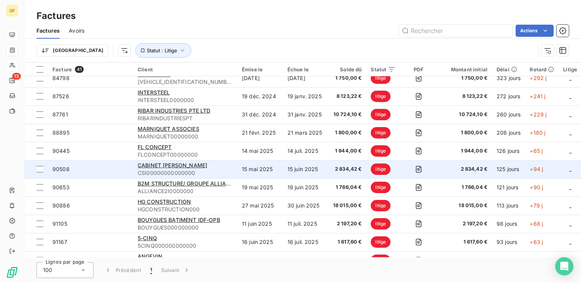
scroll to position [190, 0]
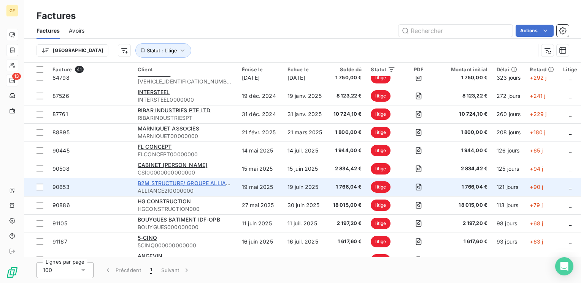
click at [164, 180] on span "B2M STRUCTURE/ GROUPE ALLIANCE 2 I" at bounding box center [192, 183] width 108 height 6
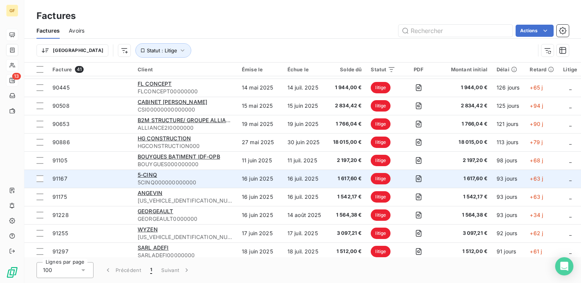
scroll to position [266, 0]
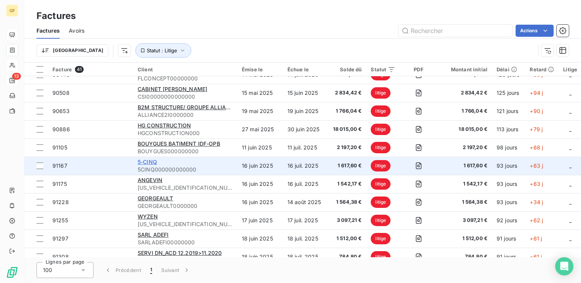
click at [151, 162] on span "5-CINQ" at bounding box center [147, 162] width 19 height 6
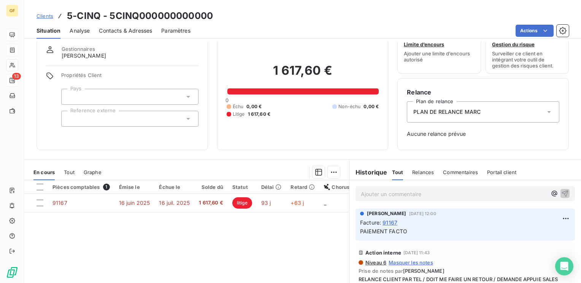
scroll to position [38, 0]
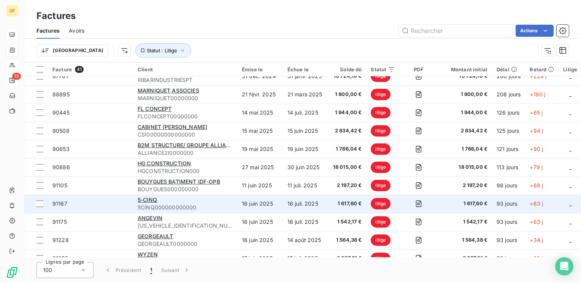
scroll to position [570, 0]
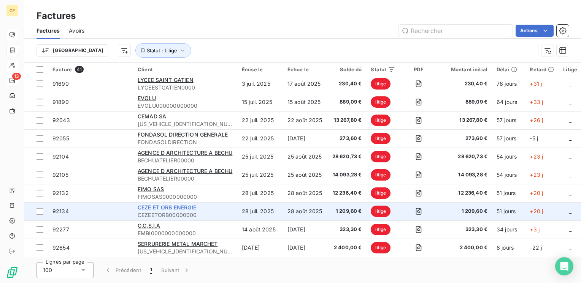
click at [179, 204] on span "CEZE ET ORB ENERGIE" at bounding box center [167, 207] width 59 height 6
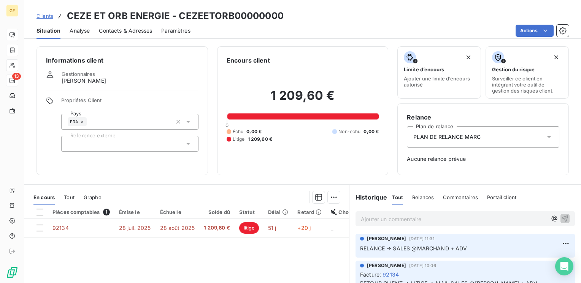
scroll to position [38, 0]
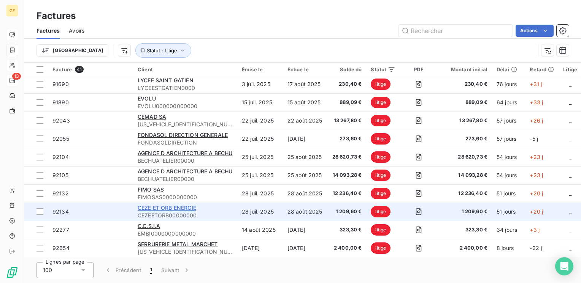
scroll to position [570, 0]
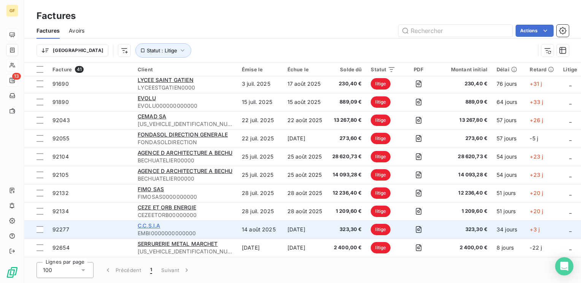
click at [160, 223] on span "C.C.S.I.A" at bounding box center [149, 226] width 22 height 6
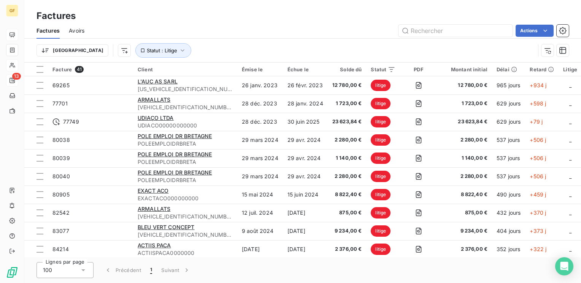
scroll to position [570, 0]
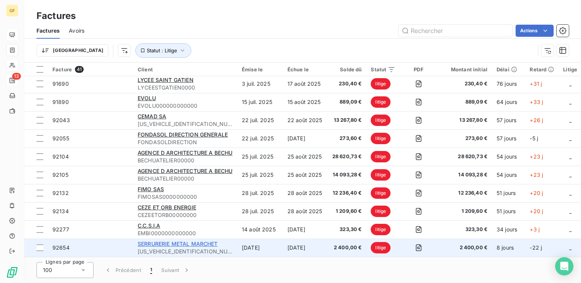
click at [182, 241] on span "SERRURERIE METAL MARCHET" at bounding box center [178, 244] width 80 height 6
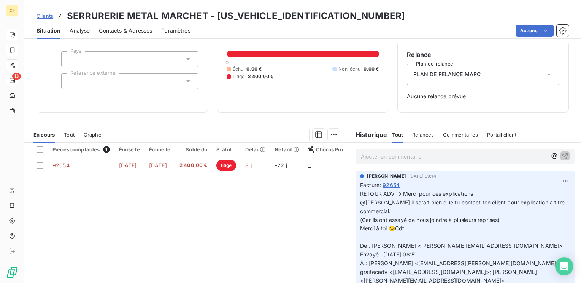
scroll to position [76, 0]
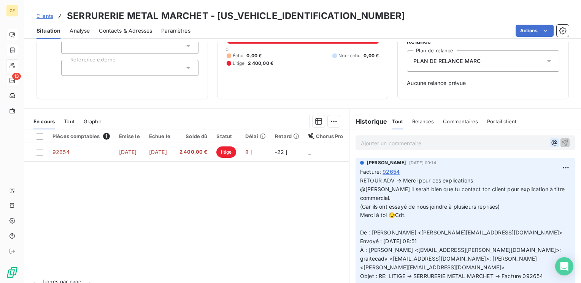
click at [551, 142] on icon "button" at bounding box center [554, 143] width 6 height 6
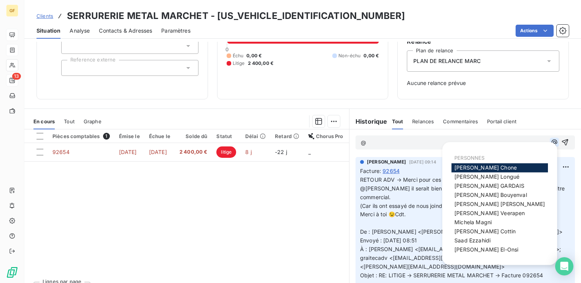
click at [551, 142] on icon "button" at bounding box center [554, 143] width 6 height 6
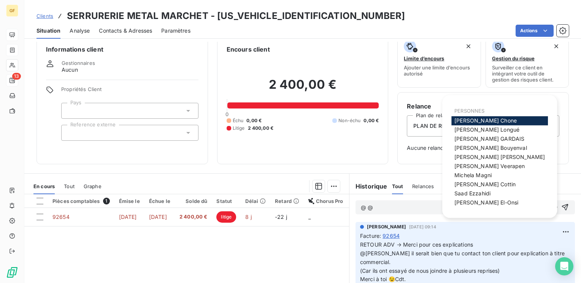
scroll to position [0, 0]
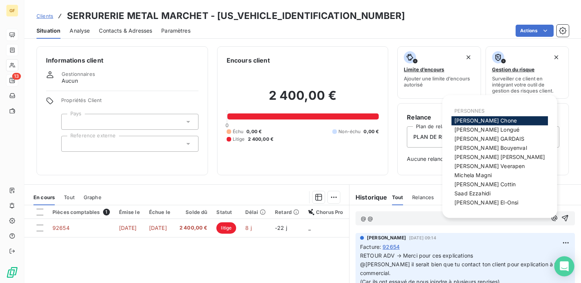
click at [565, 263] on icon "Open Intercom Messenger" at bounding box center [563, 267] width 9 height 10
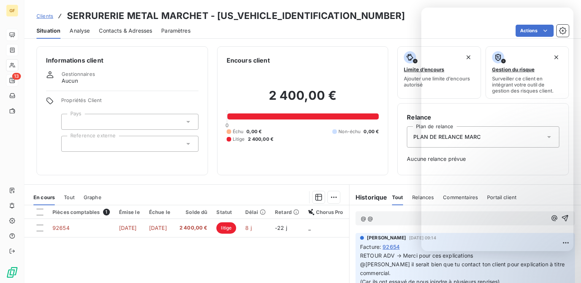
click at [371, 172] on div "Encours client 2 400,00 € 0 Échu 0,00 € Non-échu 0,00 € Litige 2 400,00 €" at bounding box center [302, 110] width 171 height 129
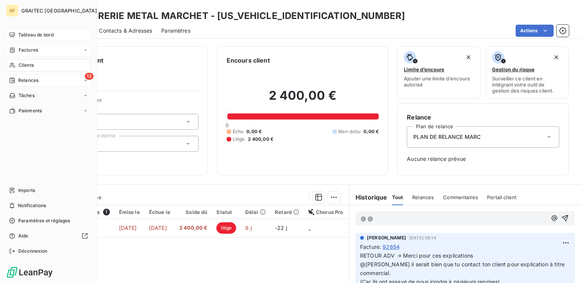
click at [22, 34] on span "Tableau de bord" at bounding box center [35, 35] width 35 height 7
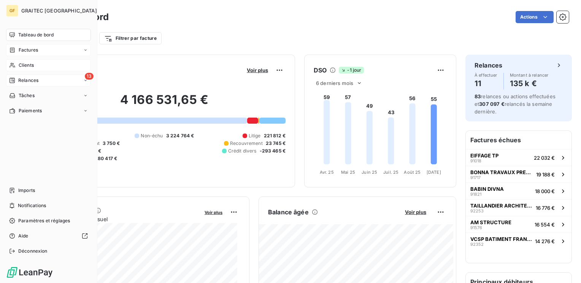
click at [32, 51] on span "Factures" at bounding box center [28, 50] width 19 height 7
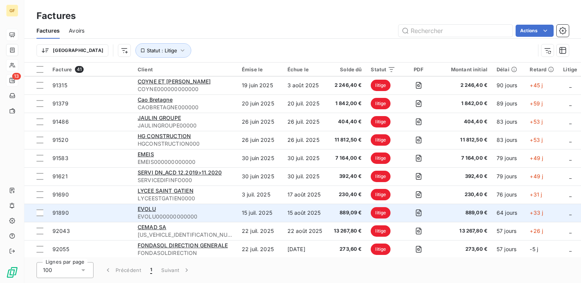
scroll to position [570, 0]
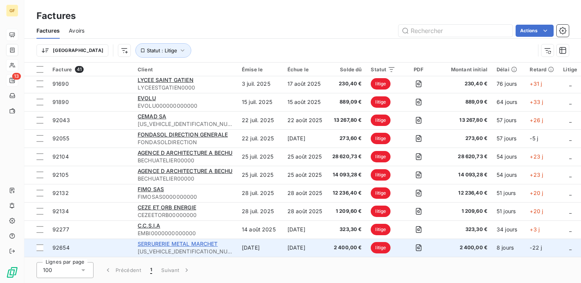
click at [184, 241] on span "SERRURERIE METAL MARCHET" at bounding box center [178, 244] width 80 height 6
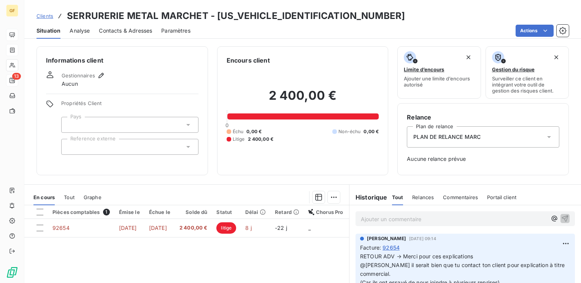
click at [95, 85] on div "Gestionnaires Aucun" at bounding box center [84, 79] width 44 height 17
click at [99, 78] on icon "button" at bounding box center [101, 76] width 8 height 8
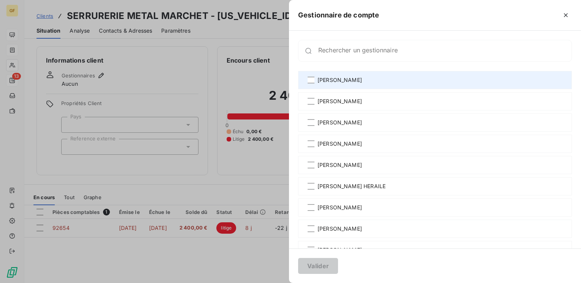
click at [331, 82] on span "[PERSON_NAME]" at bounding box center [339, 80] width 44 height 8
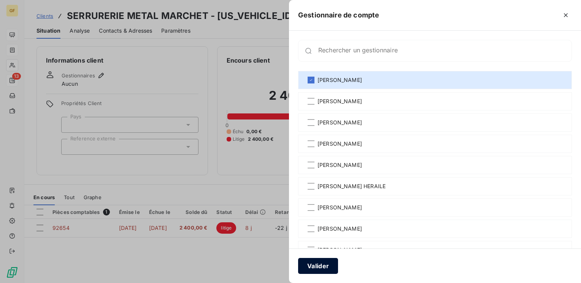
click at [324, 263] on button "Valider" at bounding box center [318, 266] width 40 height 16
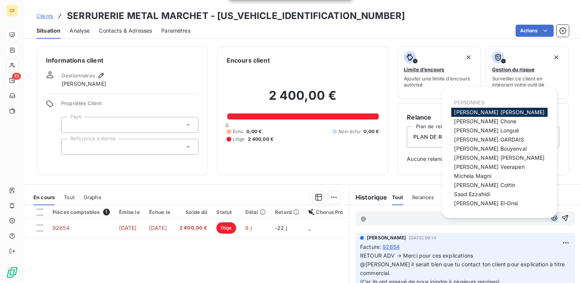
click at [550, 220] on icon "button" at bounding box center [554, 219] width 8 height 8
click at [91, 87] on span "[PERSON_NAME]" at bounding box center [84, 84] width 44 height 8
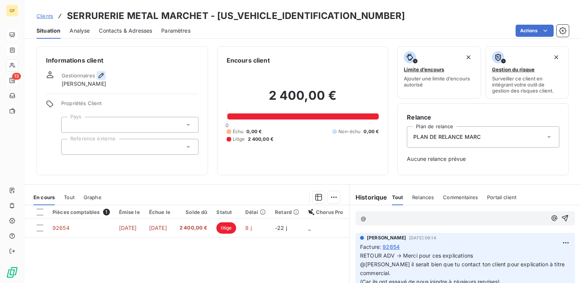
click at [100, 77] on icon "button" at bounding box center [101, 76] width 8 height 8
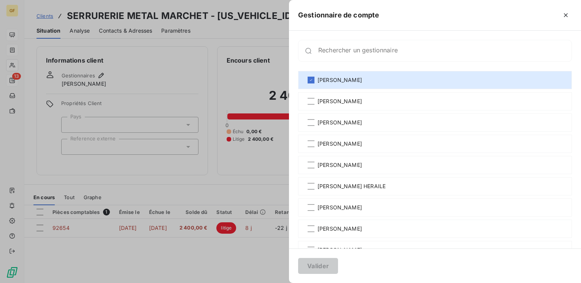
click at [240, 245] on div at bounding box center [290, 141] width 581 height 283
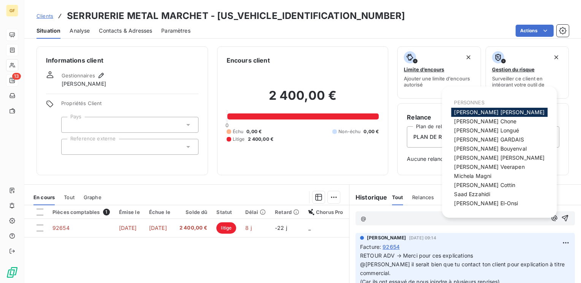
click at [361, 218] on span "@" at bounding box center [363, 218] width 5 height 6
click at [470, 110] on span "[PERSON_NAME]" at bounding box center [499, 112] width 90 height 6
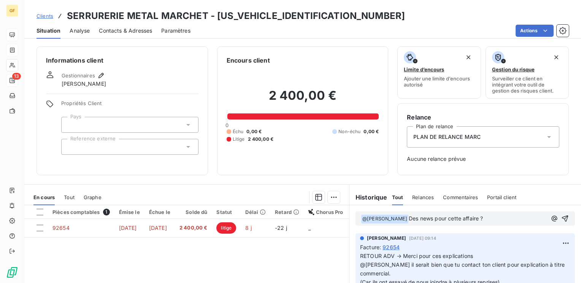
click at [426, 217] on span "Des news pour cette affaire ?" at bounding box center [445, 218] width 74 height 6
click at [430, 215] on span "[PERSON_NAME] news pour cette affaire ?" at bounding box center [462, 218] width 109 height 6
click at [431, 216] on span "He llo AdrianDes news pour cette affaire ?" at bounding box center [461, 218] width 106 height 6
click at [455, 216] on span "Hello AdrianDes news pour cette affaire ?" at bounding box center [460, 218] width 105 height 6
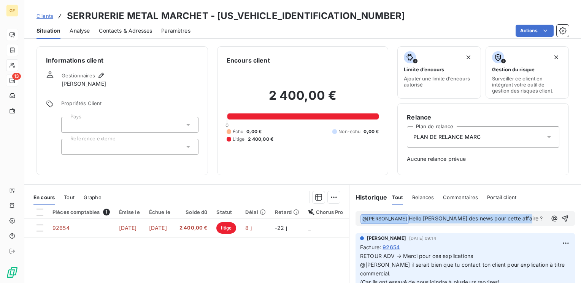
drag, startPoint x: 534, startPoint y: 217, endPoint x: 350, endPoint y: 226, distance: 184.9
click at [350, 226] on div "﻿ @ [PERSON_NAME] ﻿ Hello [PERSON_NAME] des news pour cette affaire ?" at bounding box center [464, 219] width 231 height 27
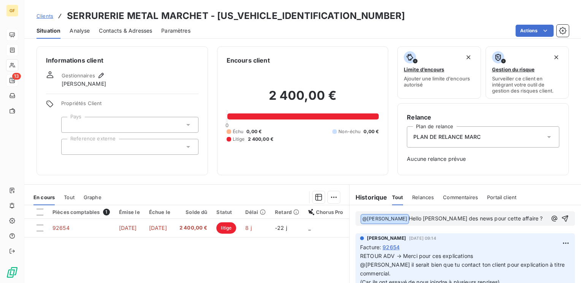
click at [448, 244] on div "Facture : 92654" at bounding box center [465, 248] width 210 height 8
click at [458, 215] on span "Hello [PERSON_NAME] des news pour cette affaire ?" at bounding box center [475, 218] width 134 height 6
click at [514, 217] on span "Hello [PERSON_NAME] as tu vu avec le client ?" at bounding box center [468, 218] width 120 height 6
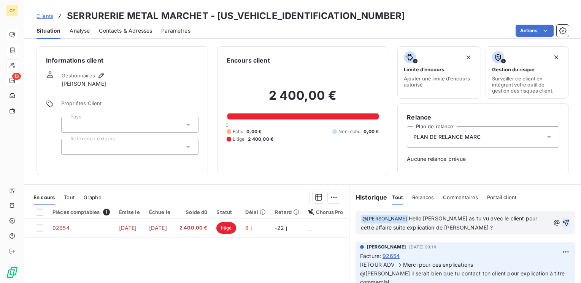
click at [562, 221] on icon "button" at bounding box center [565, 223] width 6 height 6
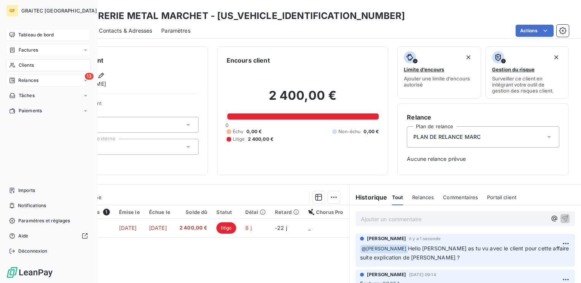
click at [26, 51] on span "Factures" at bounding box center [28, 50] width 19 height 7
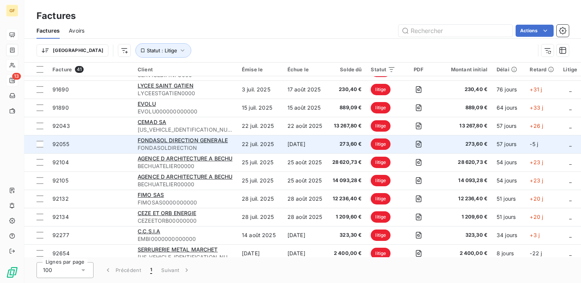
scroll to position [570, 0]
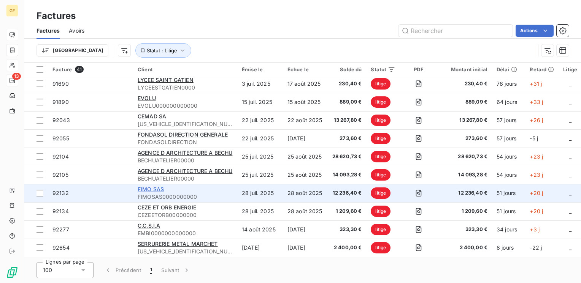
click at [155, 188] on span "FIMO SAS" at bounding box center [151, 189] width 26 height 6
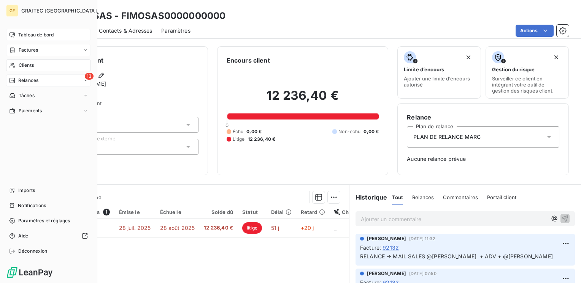
click at [25, 65] on span "Clients" at bounding box center [26, 65] width 15 height 7
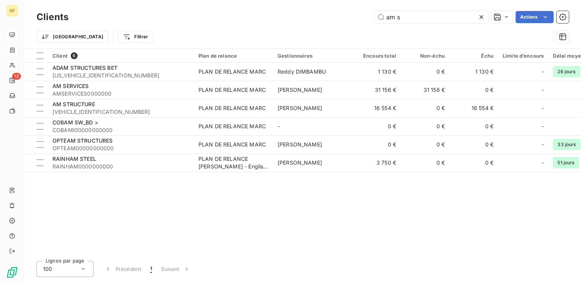
click at [481, 16] on icon at bounding box center [481, 17] width 4 height 4
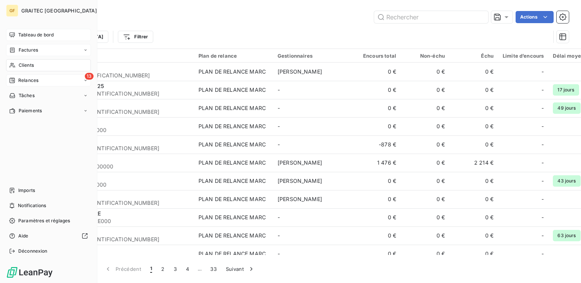
click at [27, 50] on span "Factures" at bounding box center [28, 50] width 19 height 7
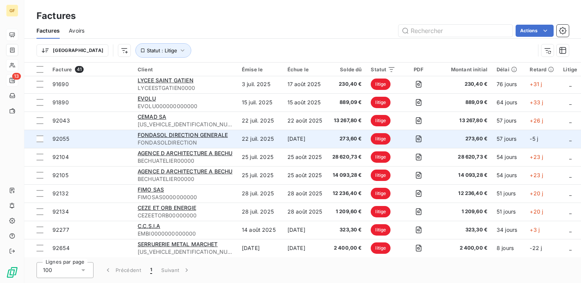
scroll to position [570, 0]
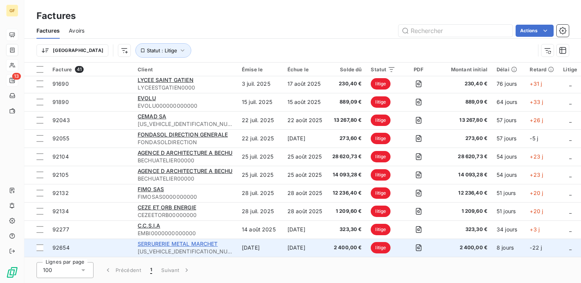
click at [179, 241] on span "SERRURERIE METAL MARCHET" at bounding box center [178, 244] width 80 height 6
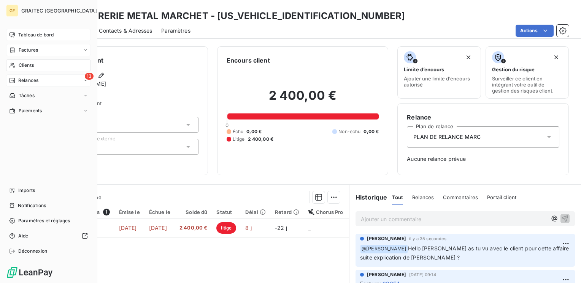
click at [30, 50] on span "Factures" at bounding box center [28, 50] width 19 height 7
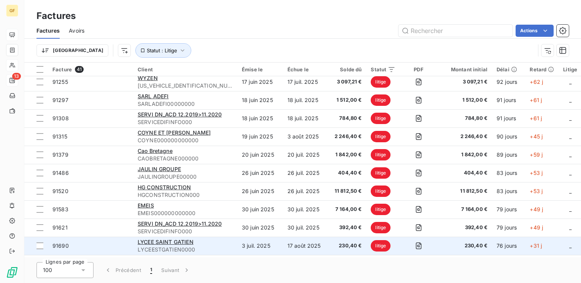
scroll to position [380, 0]
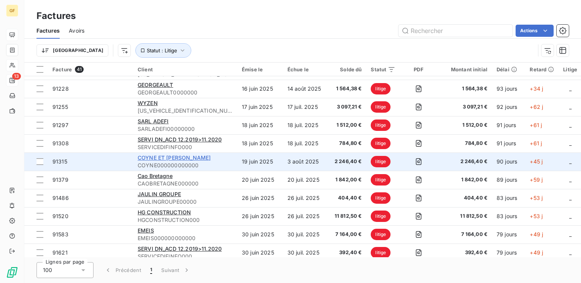
click at [161, 157] on span "COYNE ET [PERSON_NAME]" at bounding box center [174, 158] width 73 height 6
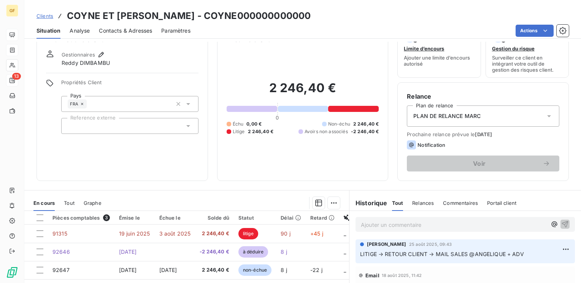
scroll to position [76, 0]
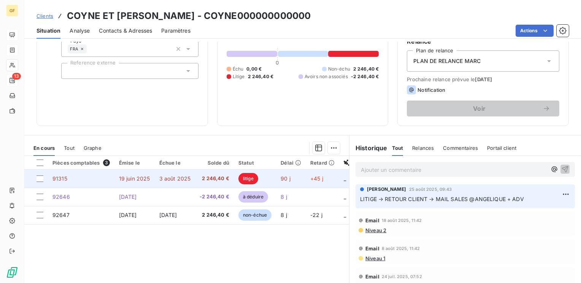
click at [149, 181] on span "19 juin 2025" at bounding box center [134, 179] width 31 height 6
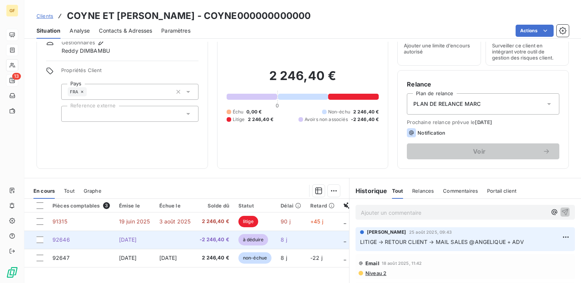
scroll to position [76, 0]
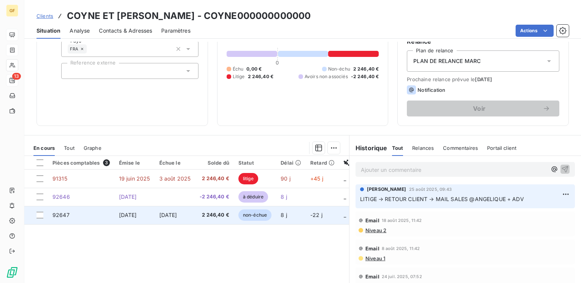
click at [213, 217] on span "2 246,40 €" at bounding box center [214, 216] width 30 height 8
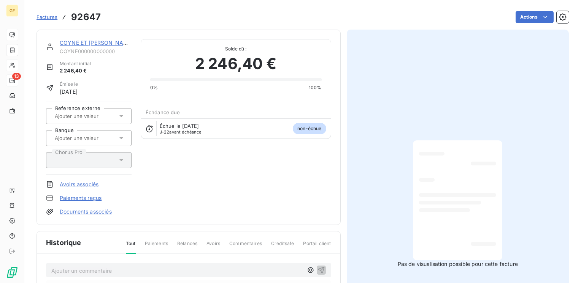
click at [98, 45] on link "COYNE ET [PERSON_NAME]" at bounding box center [96, 43] width 73 height 6
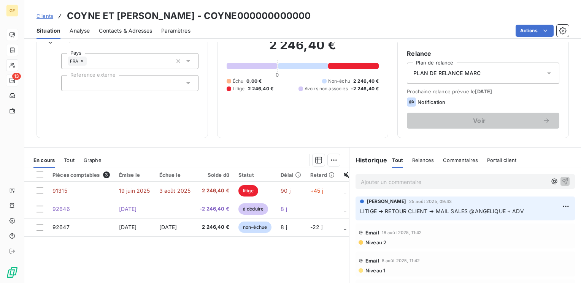
scroll to position [76, 0]
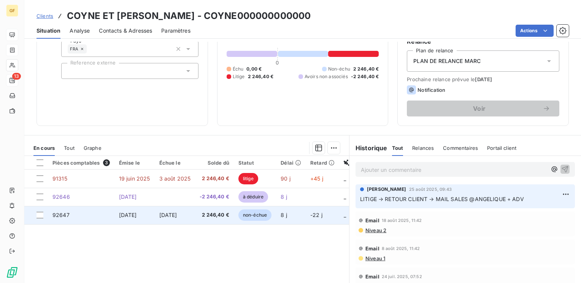
click at [182, 211] on td "[DATE]" at bounding box center [175, 215] width 41 height 18
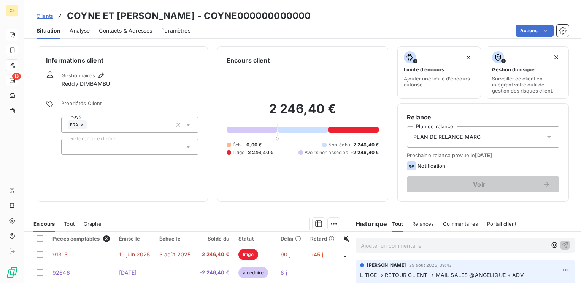
scroll to position [38, 0]
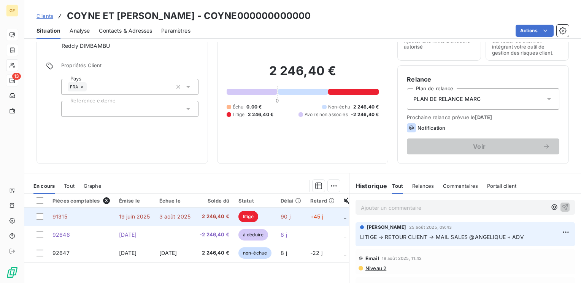
click at [214, 215] on span "2 246,40 €" at bounding box center [214, 217] width 30 height 8
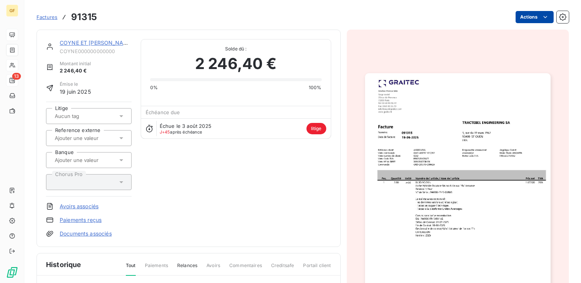
click at [527, 22] on html "GF 13 Factures 91315 Actions COYNE ET BELLIER COYNE000000000000 Montant initial…" at bounding box center [290, 141] width 581 height 283
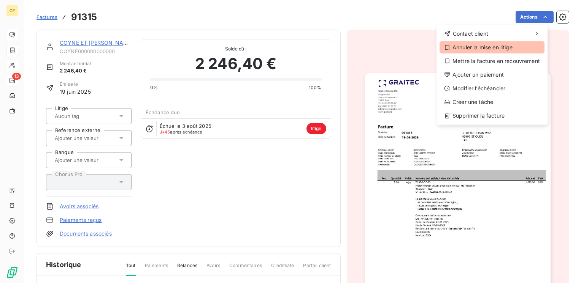
click at [499, 49] on div "Annuler la mise en litige" at bounding box center [491, 47] width 105 height 12
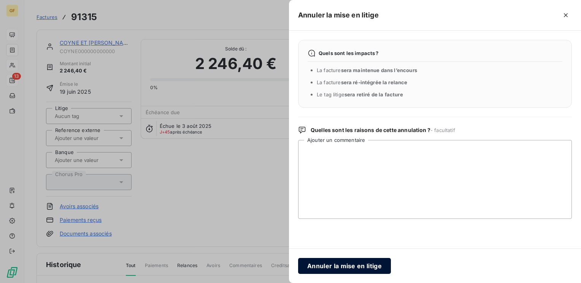
click at [333, 263] on button "Annuler la mise en litige" at bounding box center [344, 266] width 93 height 16
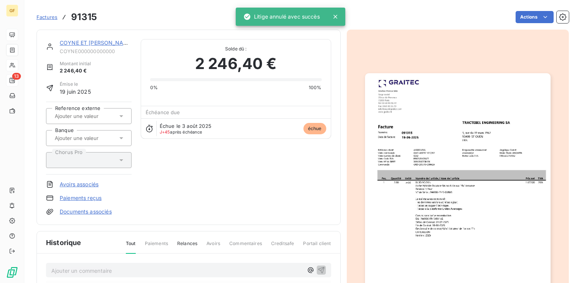
click at [92, 43] on link "COYNE ET [PERSON_NAME]" at bounding box center [96, 43] width 73 height 6
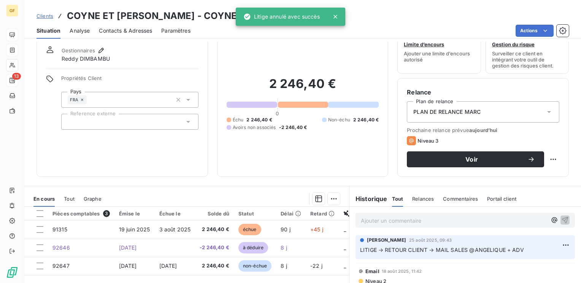
scroll to position [38, 0]
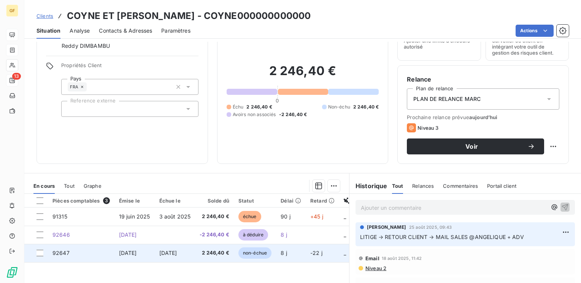
click at [231, 253] on td "2 246,40 €" at bounding box center [214, 253] width 39 height 18
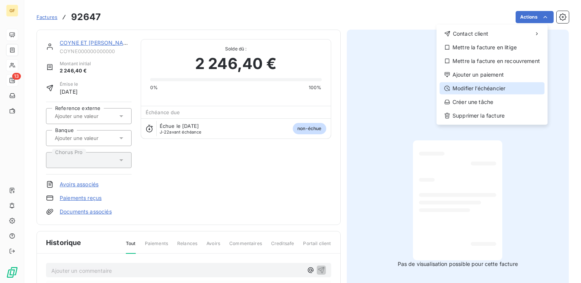
click at [480, 87] on div "Modifier l’échéancier" at bounding box center [491, 88] width 105 height 12
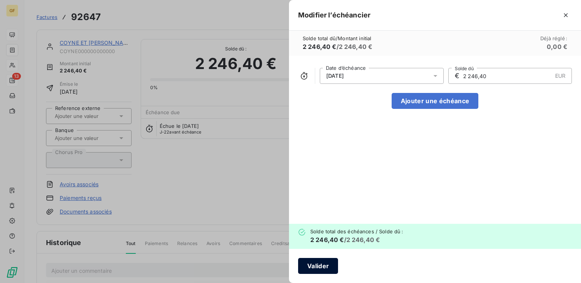
click at [324, 266] on button "Valider" at bounding box center [318, 266] width 40 height 16
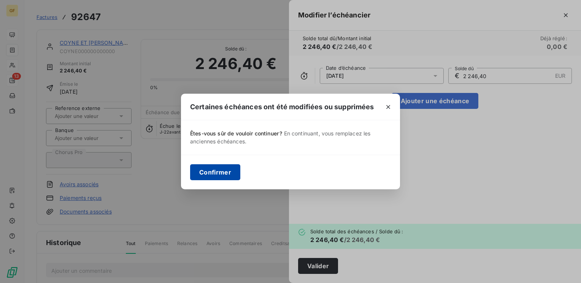
click at [224, 174] on button "Confirmer" at bounding box center [215, 173] width 50 height 16
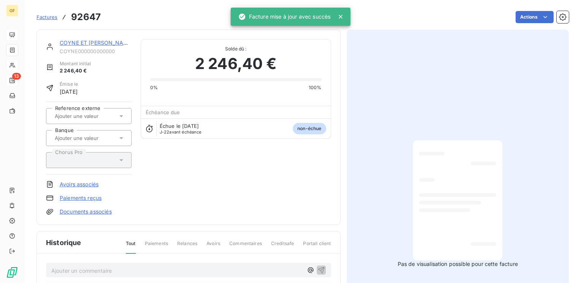
click at [90, 41] on link "COYNE ET [PERSON_NAME]" at bounding box center [96, 43] width 73 height 6
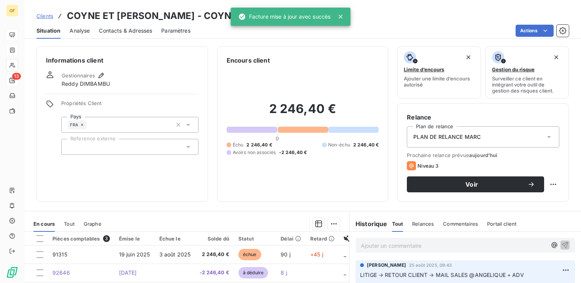
scroll to position [38, 0]
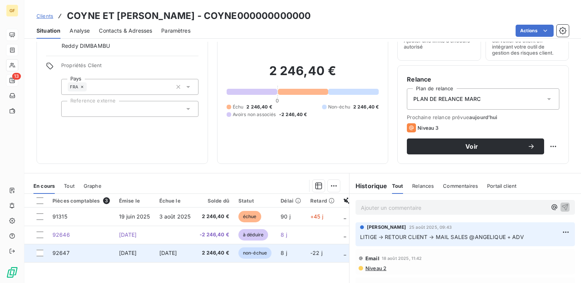
click at [205, 253] on span "2 246,40 €" at bounding box center [214, 254] width 30 height 8
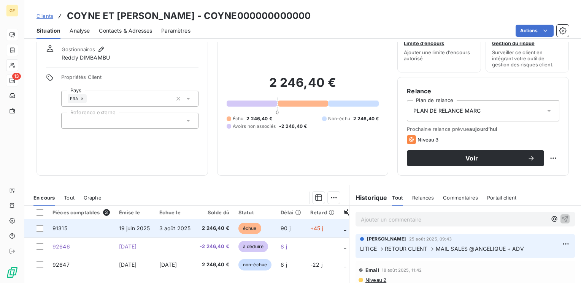
scroll to position [38, 0]
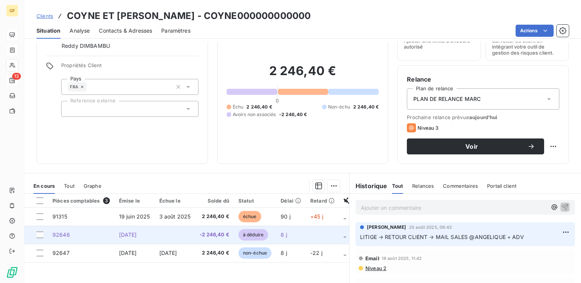
click at [207, 232] on span "-2 246,40 €" at bounding box center [214, 235] width 30 height 8
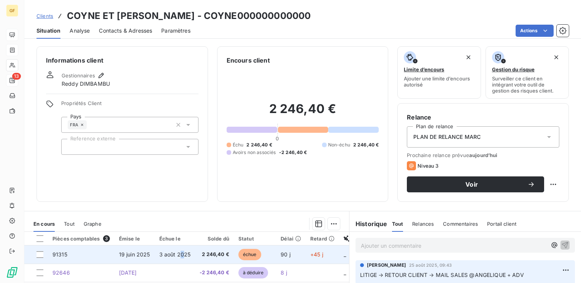
click at [182, 255] on span "3 août 2025" at bounding box center [175, 255] width 32 height 6
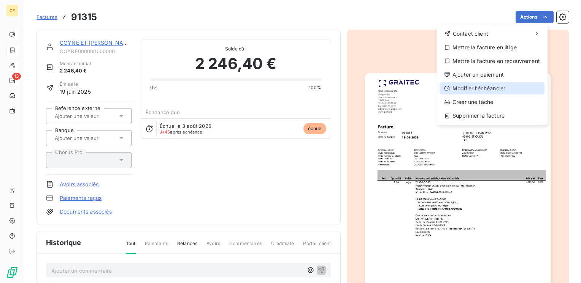
click at [475, 89] on div "Modifier l’échéancier" at bounding box center [491, 88] width 105 height 12
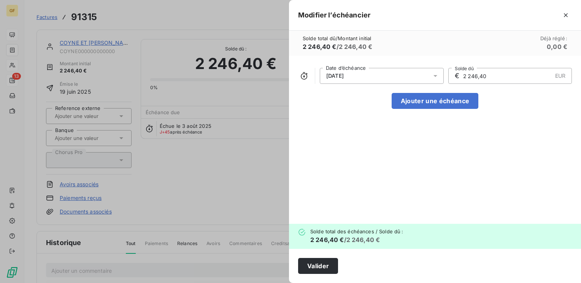
click at [435, 73] on icon at bounding box center [435, 76] width 8 height 8
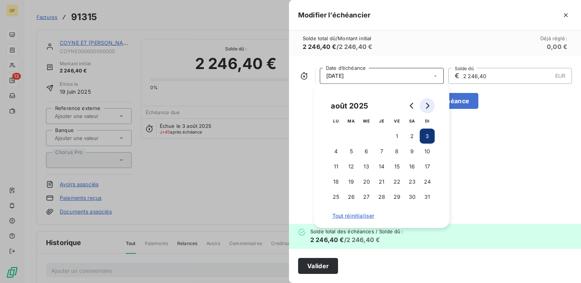
click at [428, 103] on icon "Go to next month" at bounding box center [427, 106] width 6 height 6
click at [385, 150] on button "9" at bounding box center [381, 151] width 15 height 15
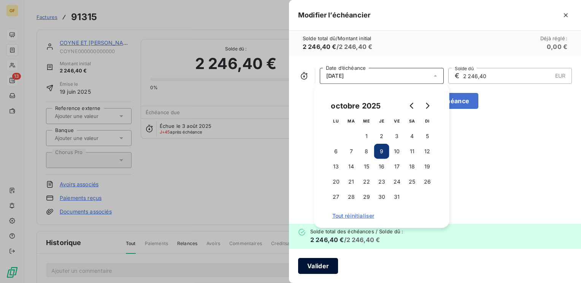
click at [321, 269] on button "Valider" at bounding box center [318, 266] width 40 height 16
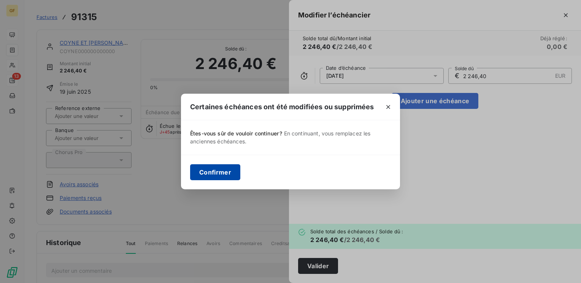
click at [227, 172] on button "Confirmer" at bounding box center [215, 173] width 50 height 16
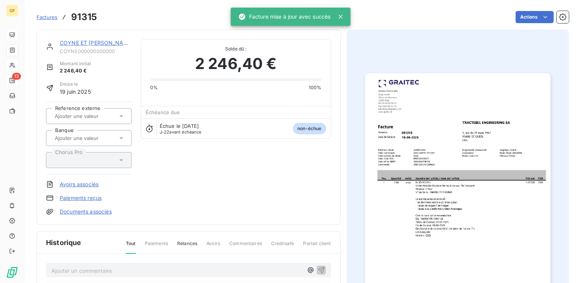
click at [81, 39] on div "COYNE ET [PERSON_NAME]" at bounding box center [96, 43] width 72 height 8
click at [81, 42] on link "COYNE ET [PERSON_NAME]" at bounding box center [96, 43] width 73 height 6
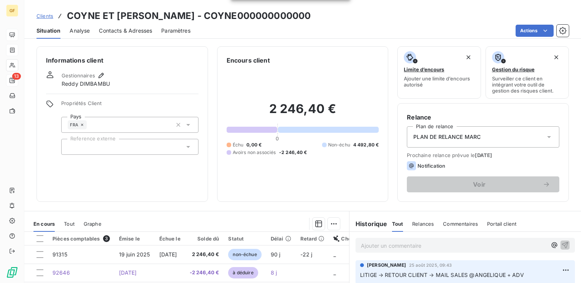
scroll to position [38, 0]
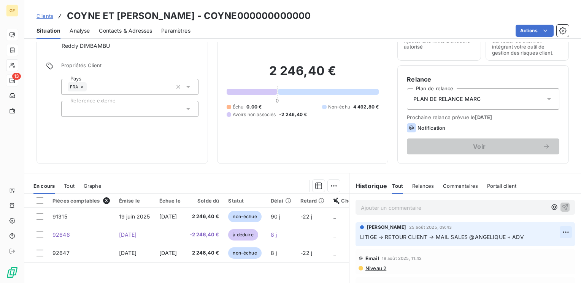
click at [558, 231] on html "GF 13 Clients COYNE ET BELLIER - COYNE000000000000 Situation Analyse Contacts &…" at bounding box center [290, 141] width 581 height 283
click at [535, 258] on div "Supprimer" at bounding box center [541, 262] width 43 height 12
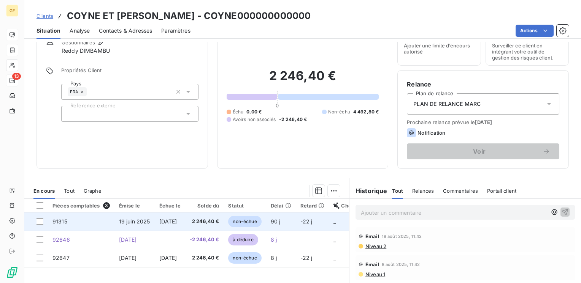
scroll to position [76, 0]
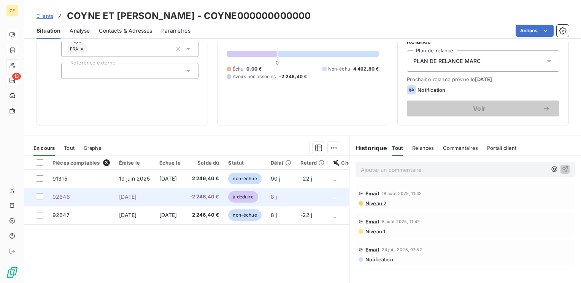
click at [219, 200] on span "-2 246,40 €" at bounding box center [205, 197] width 30 height 8
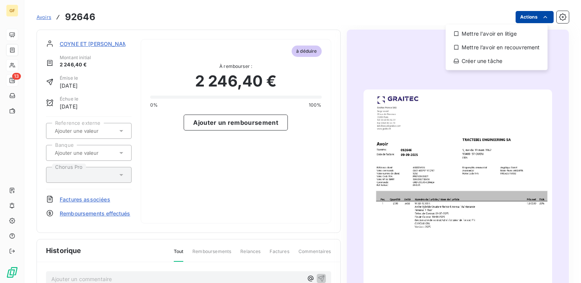
click at [543, 17] on html "GF 13 Avoirs 92646 Actions Mettre l'avoir en litige Mettre l’avoir en recouvrem…" at bounding box center [290, 141] width 581 height 283
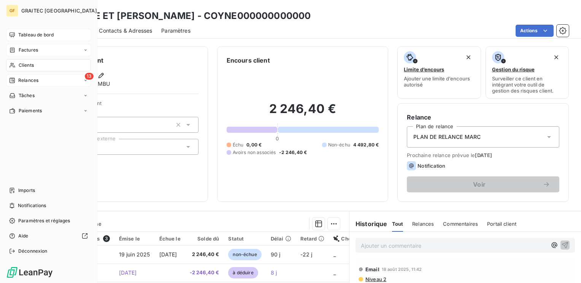
click at [30, 50] on span "Factures" at bounding box center [28, 50] width 19 height 7
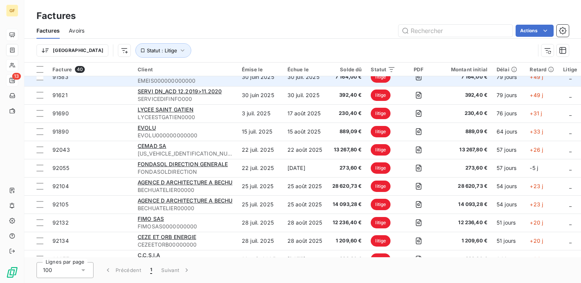
scroll to position [475, 0]
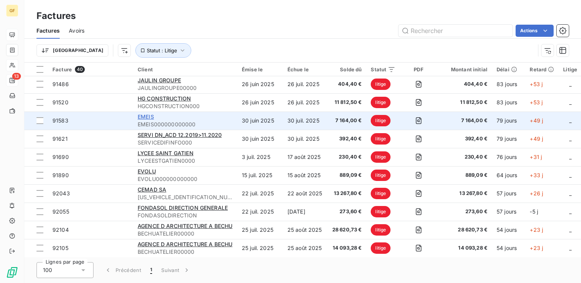
click at [144, 116] on span "EMEIS" at bounding box center [146, 117] width 16 height 6
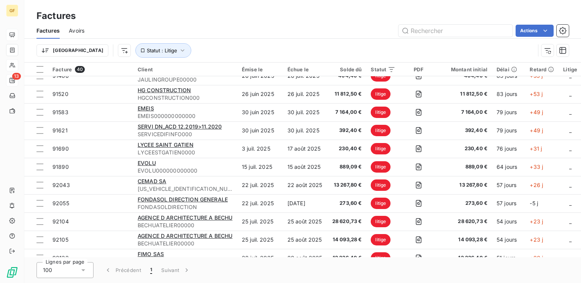
scroll to position [494, 0]
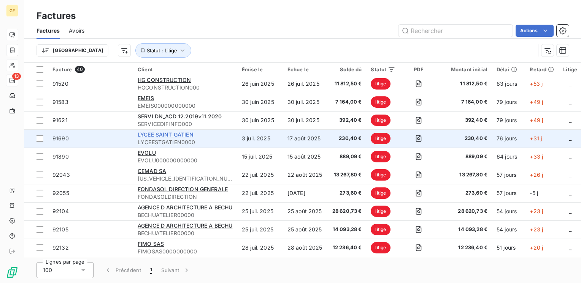
click at [175, 135] on span "LYCEE SAINT GATIEN" at bounding box center [166, 134] width 56 height 6
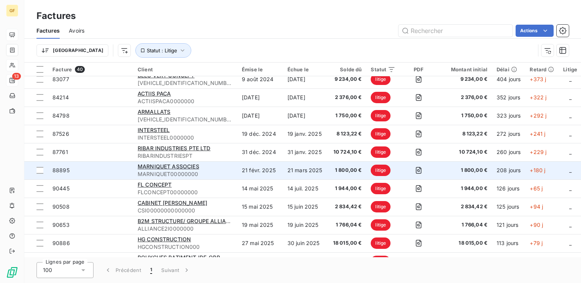
scroll to position [380, 0]
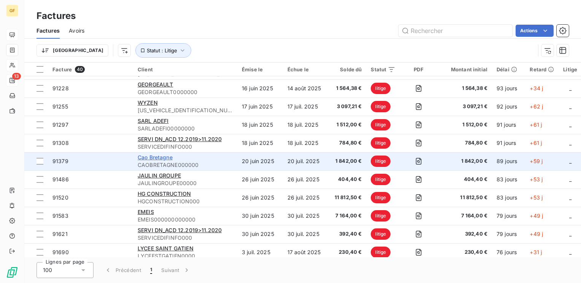
click at [169, 157] on span "Cao Bretagne" at bounding box center [155, 157] width 35 height 6
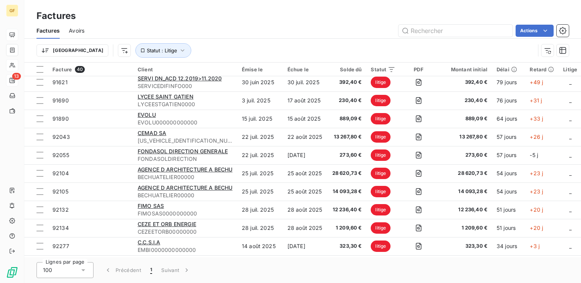
scroll to position [551, 0]
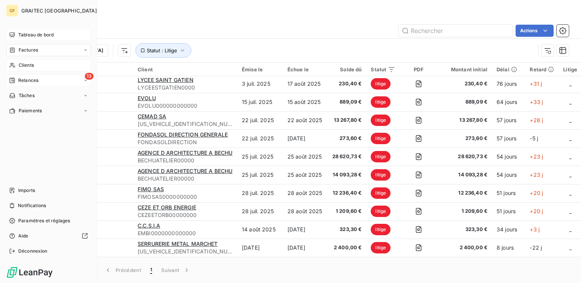
click at [29, 49] on span "Factures" at bounding box center [28, 50] width 19 height 7
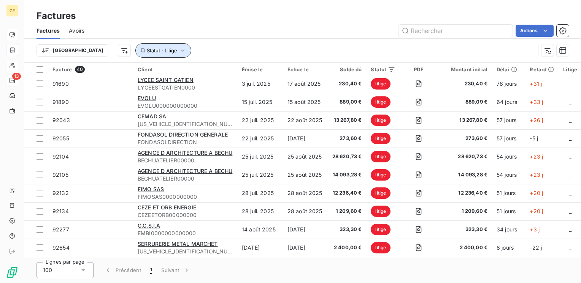
click at [147, 53] on span "Statut : Litige" at bounding box center [162, 50] width 30 height 6
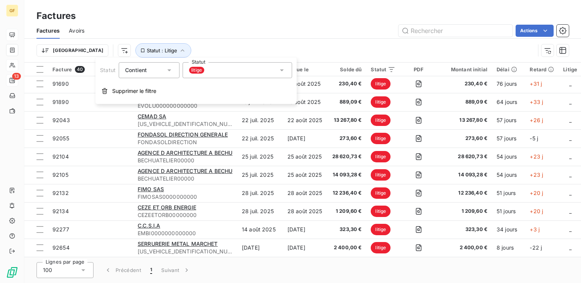
click at [217, 73] on div "litige" at bounding box center [236, 70] width 109 height 16
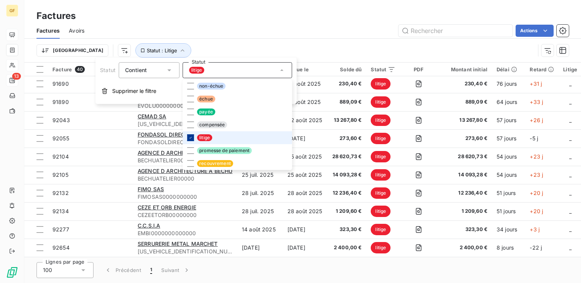
click at [191, 138] on icon at bounding box center [190, 138] width 5 height 5
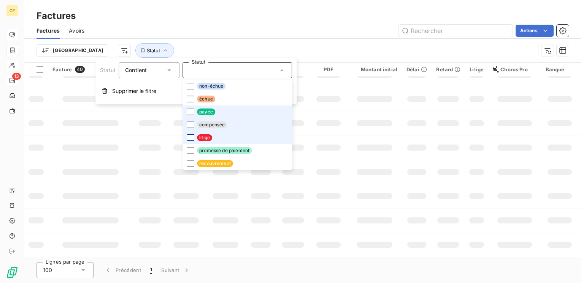
scroll to position [187, 0]
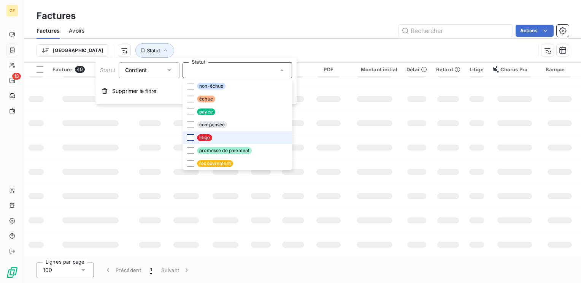
click at [254, 25] on div "Actions" at bounding box center [330, 31] width 475 height 12
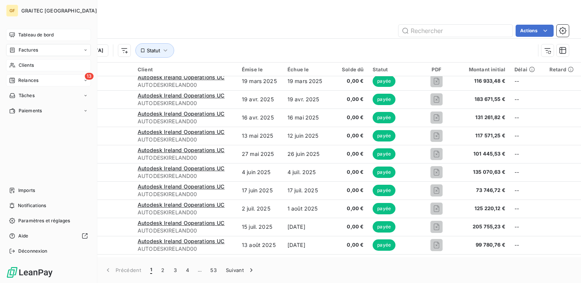
scroll to position [551, 0]
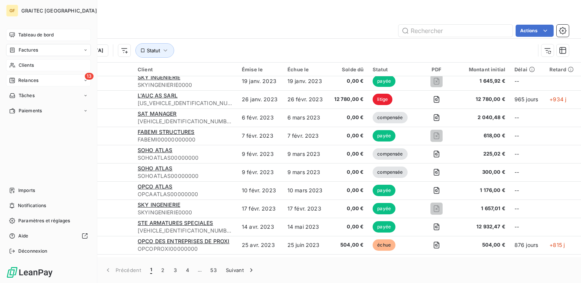
click at [25, 34] on span "Tableau de bord" at bounding box center [35, 35] width 35 height 7
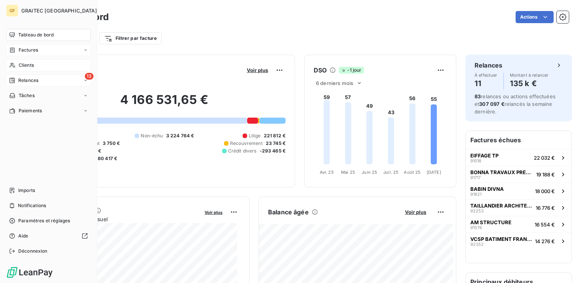
click at [21, 80] on span "Relances" at bounding box center [28, 80] width 20 height 7
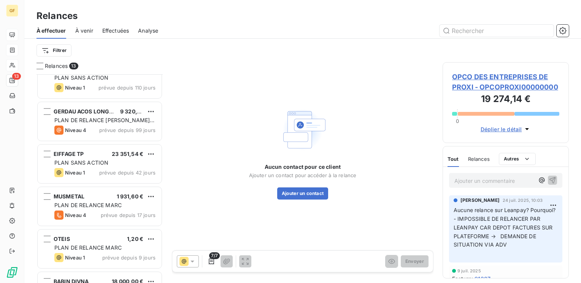
scroll to position [152, 0]
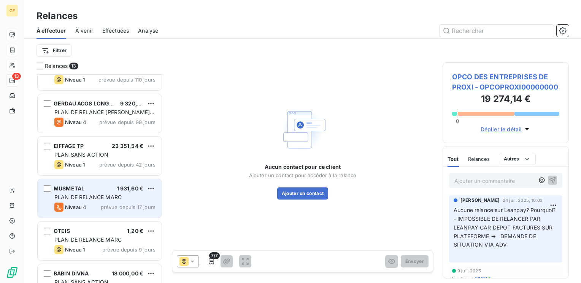
click at [123, 209] on span "prévue depuis 17 jours" at bounding box center [128, 207] width 55 height 6
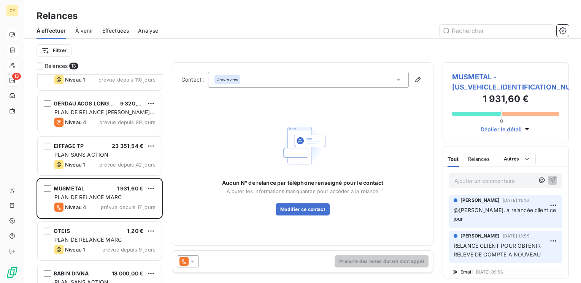
click at [486, 74] on span "MUSMETAL - [US_VEHICLE_IDENTIFICATION_NUMBER]" at bounding box center [505, 82] width 107 height 21
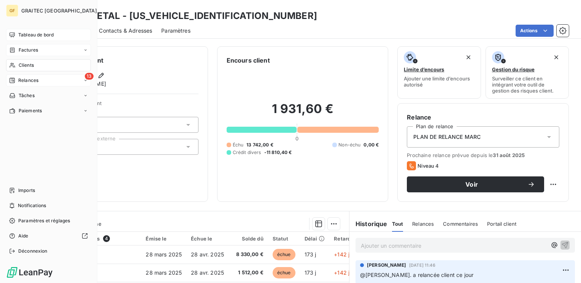
click at [24, 34] on span "Tableau de bord" at bounding box center [35, 35] width 35 height 7
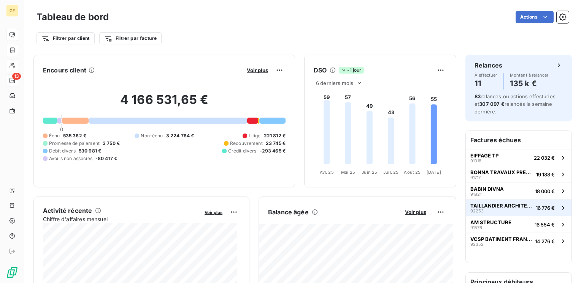
click at [483, 202] on button "TAILLANDIER ARCHITECTES ASSOCIES 92253 16 776 €" at bounding box center [518, 207] width 106 height 17
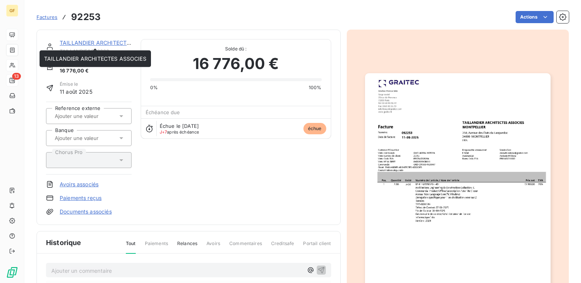
click at [108, 43] on link "TAILLANDIER ARCHITECTES ASSOCIES" at bounding box center [111, 43] width 102 height 6
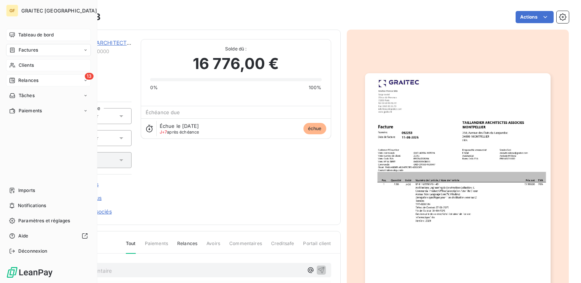
click at [29, 36] on span "Tableau de bord" at bounding box center [35, 35] width 35 height 7
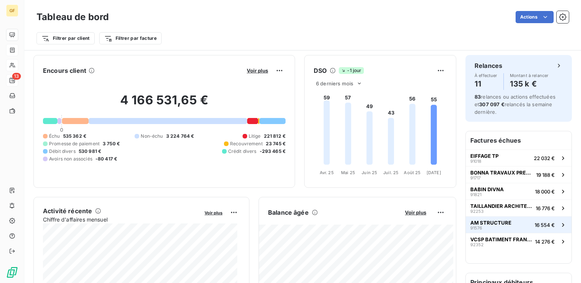
scroll to position [38, 0]
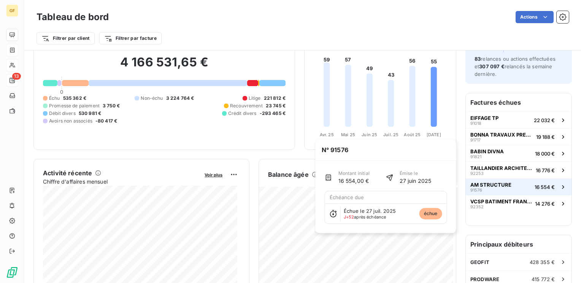
click at [483, 185] on span "AM STRUCTURE" at bounding box center [490, 185] width 41 height 6
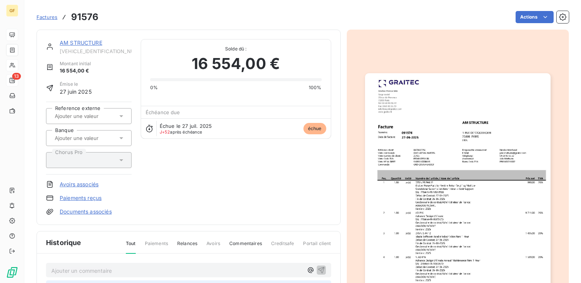
click at [78, 42] on link "AM STRUCTURE" at bounding box center [81, 43] width 43 height 6
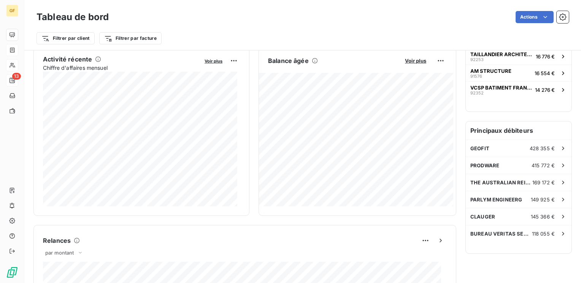
scroll to position [76, 0]
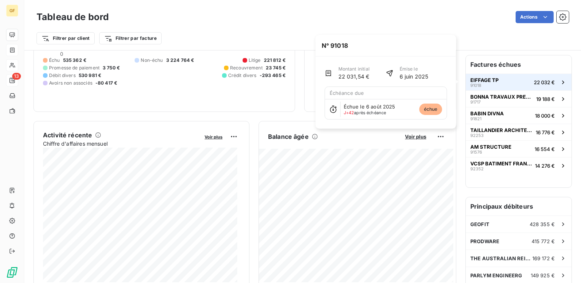
click at [490, 80] on span "EIFFAGE TP" at bounding box center [484, 80] width 28 height 6
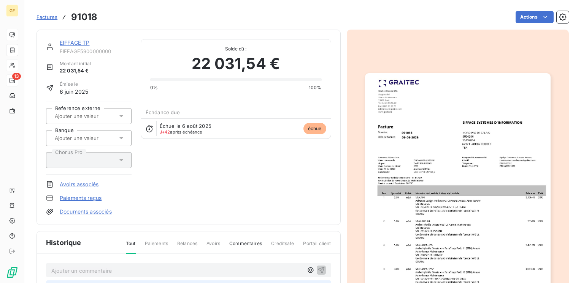
click at [75, 41] on link "EIFFAGE TP" at bounding box center [75, 43] width 30 height 6
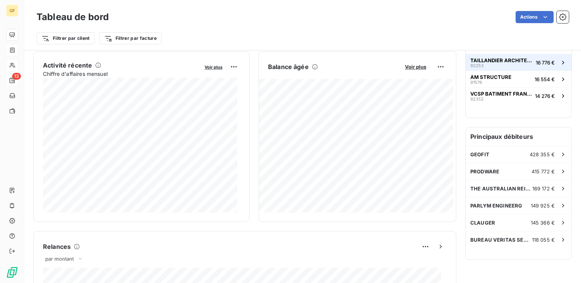
scroll to position [152, 0]
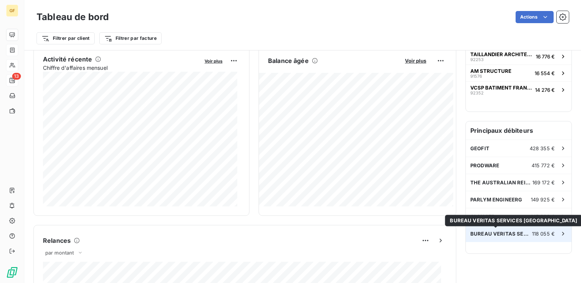
click at [492, 232] on span "BUREAU VERITAS SERVICES [GEOGRAPHIC_DATA]" at bounding box center [501, 234] width 62 height 6
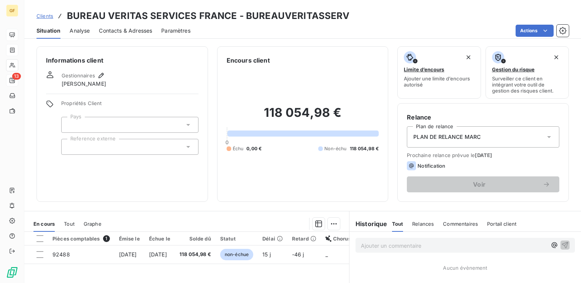
scroll to position [76, 0]
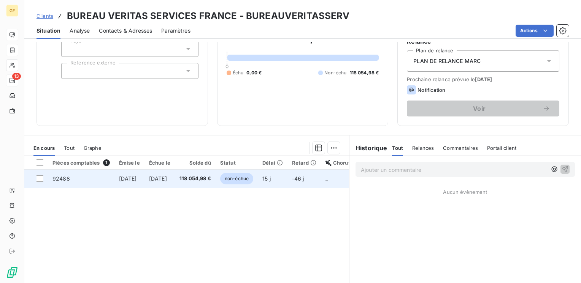
click at [167, 178] on span "[DATE]" at bounding box center [158, 179] width 18 height 6
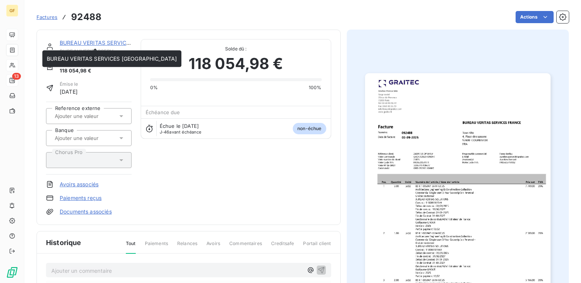
click at [102, 40] on link "BUREAU VERITAS SERVICES [GEOGRAPHIC_DATA]" at bounding box center [125, 43] width 130 height 6
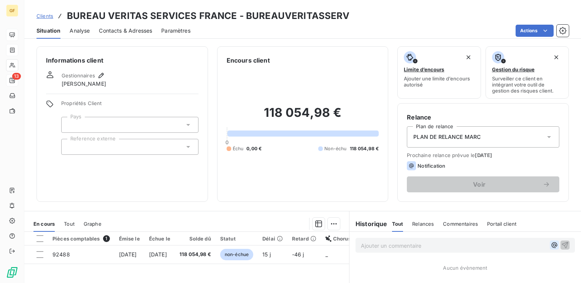
click at [550, 246] on icon "button" at bounding box center [554, 246] width 8 height 8
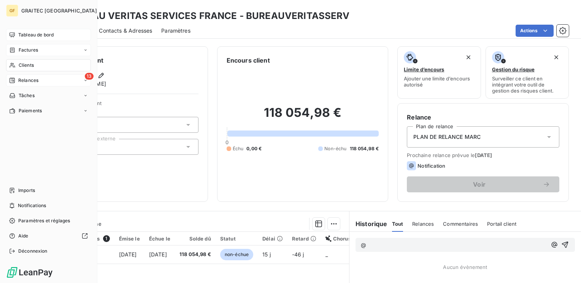
click at [26, 34] on span "Tableau de bord" at bounding box center [35, 35] width 35 height 7
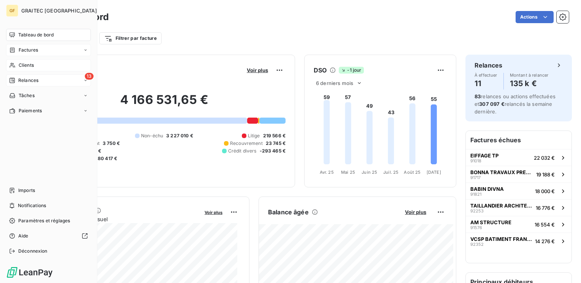
click at [30, 51] on span "Factures" at bounding box center [28, 50] width 19 height 7
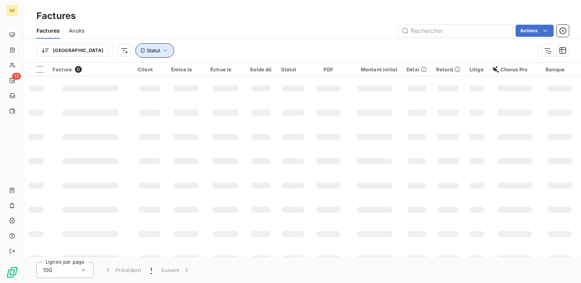
click at [163, 51] on icon "button" at bounding box center [165, 50] width 4 height 2
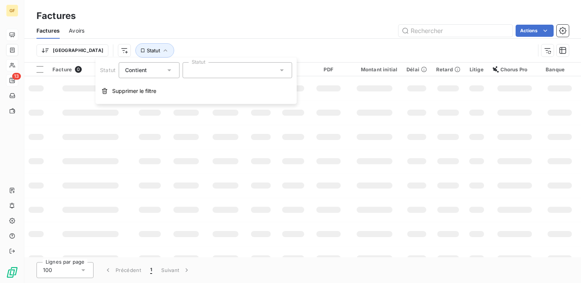
click at [220, 71] on div at bounding box center [236, 70] width 109 height 16
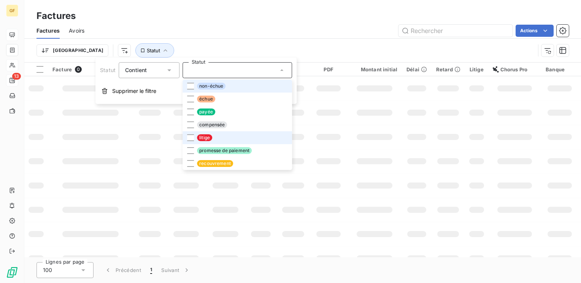
click at [197, 136] on span "litige" at bounding box center [204, 138] width 15 height 7
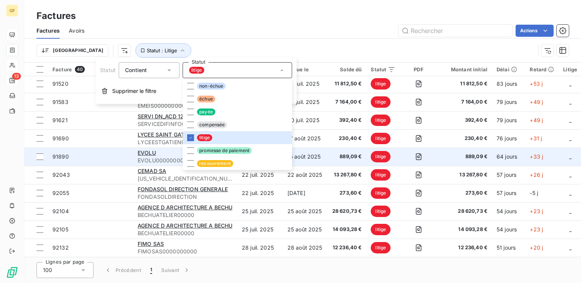
scroll to position [551, 0]
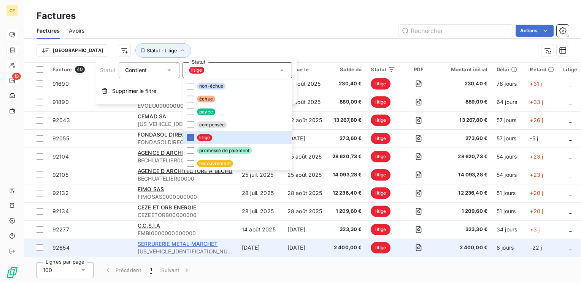
click at [182, 241] on span "SERRURERIE METAL MARCHET" at bounding box center [178, 244] width 80 height 6
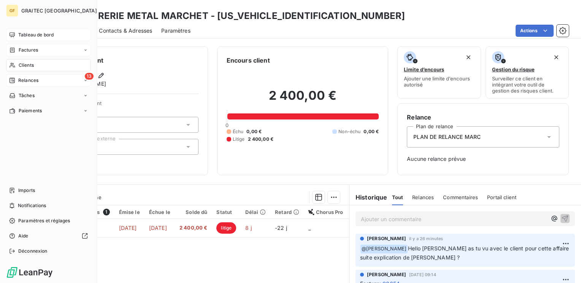
click at [30, 37] on span "Tableau de bord" at bounding box center [35, 35] width 35 height 7
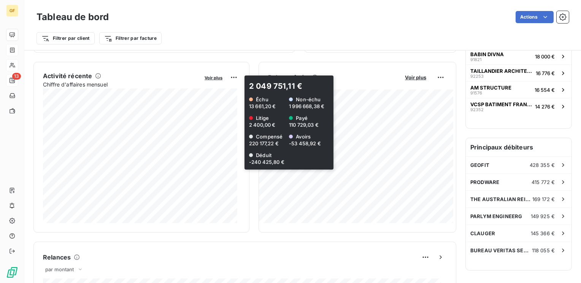
scroll to position [152, 0]
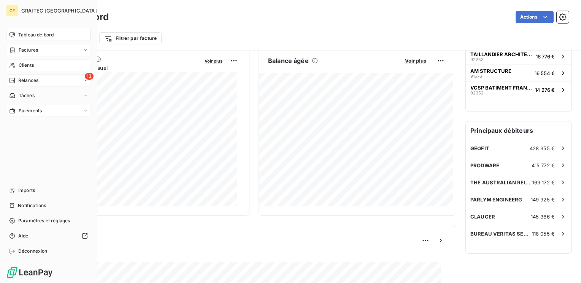
click at [27, 108] on span "Paiements" at bounding box center [30, 111] width 23 height 7
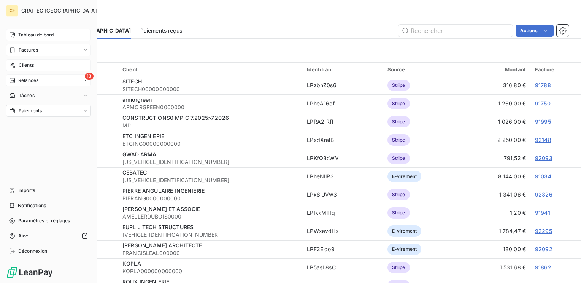
click at [27, 35] on span "Tableau de bord" at bounding box center [35, 35] width 35 height 7
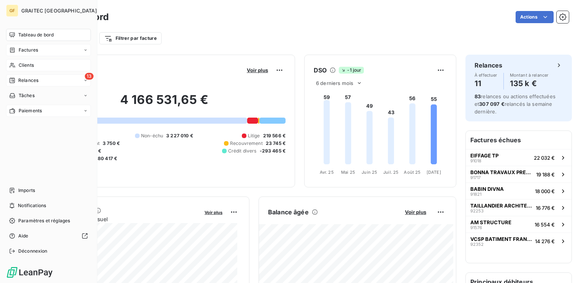
click at [28, 64] on span "Clients" at bounding box center [26, 65] width 15 height 7
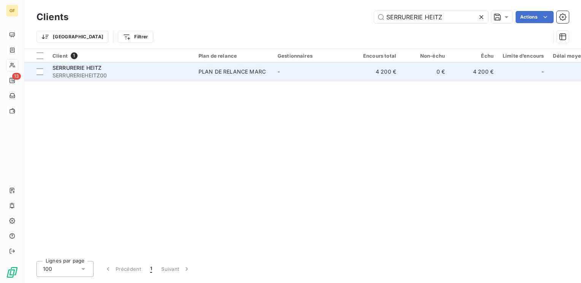
type input "SERRURERIE HEITZ"
click at [78, 68] on span "SERRURERIE HEITZ" at bounding box center [76, 68] width 49 height 6
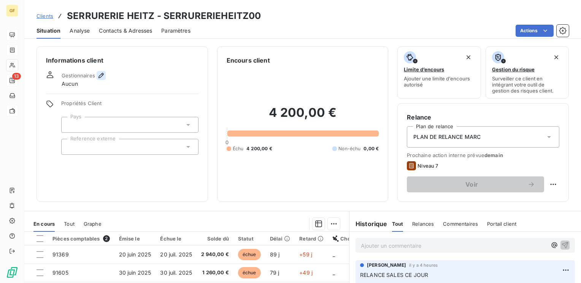
click at [100, 75] on icon "button" at bounding box center [101, 76] width 8 height 8
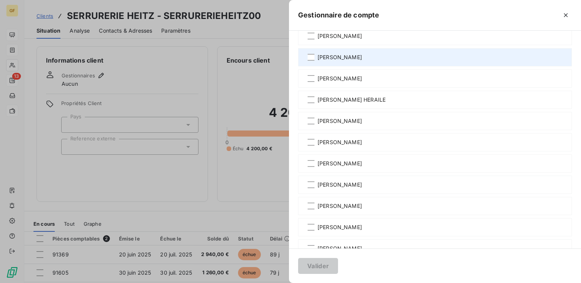
scroll to position [114, 0]
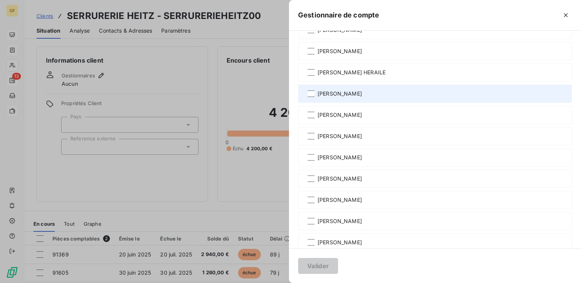
click at [354, 95] on span "[PERSON_NAME]" at bounding box center [339, 94] width 44 height 8
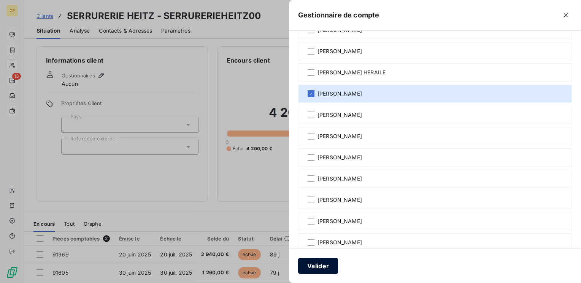
click at [329, 262] on button "Valider" at bounding box center [318, 266] width 40 height 16
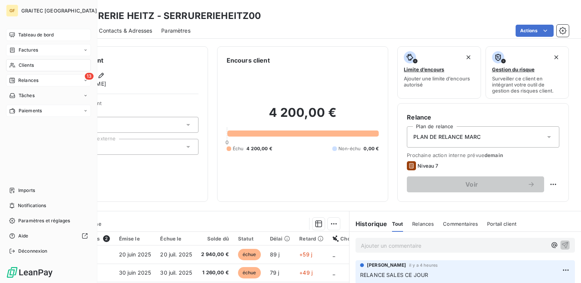
click at [25, 111] on span "Paiements" at bounding box center [30, 111] width 23 height 7
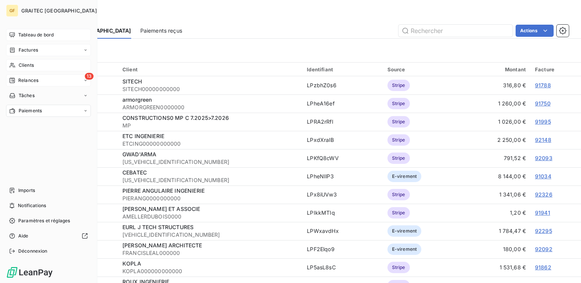
click at [24, 66] on span "Clients" at bounding box center [26, 65] width 15 height 7
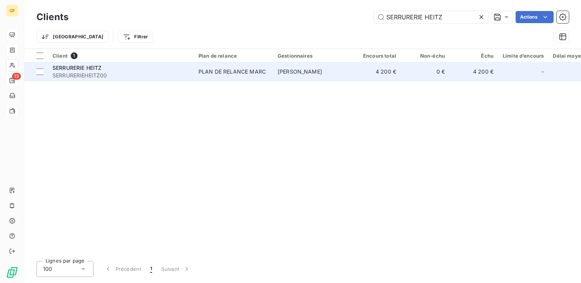
click at [82, 65] on span "SERRURERIE HEITZ" at bounding box center [76, 68] width 49 height 6
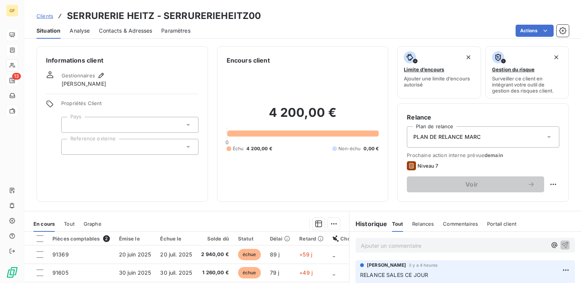
click at [161, 128] on div at bounding box center [129, 125] width 137 height 16
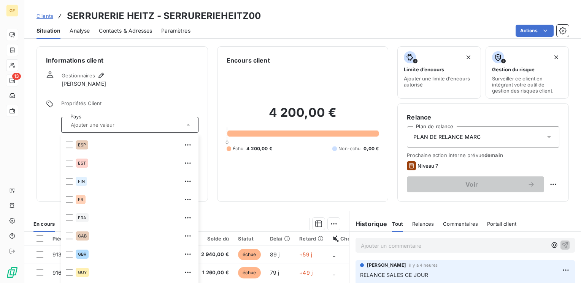
scroll to position [266, 0]
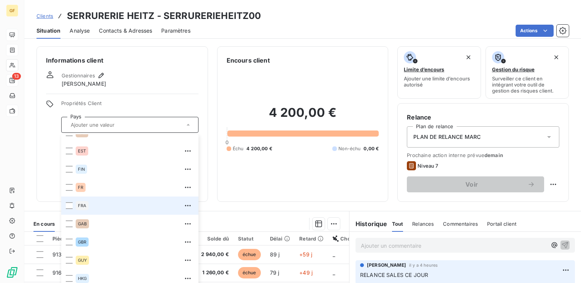
click at [82, 205] on span "FRA" at bounding box center [82, 206] width 8 height 5
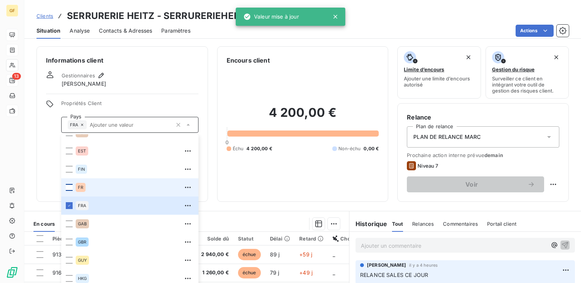
click at [71, 186] on div at bounding box center [69, 187] width 7 height 7
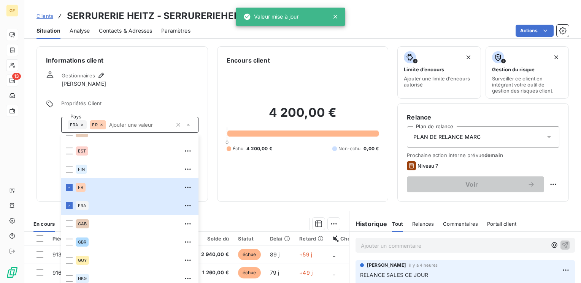
click at [82, 124] on icon at bounding box center [82, 125] width 5 height 5
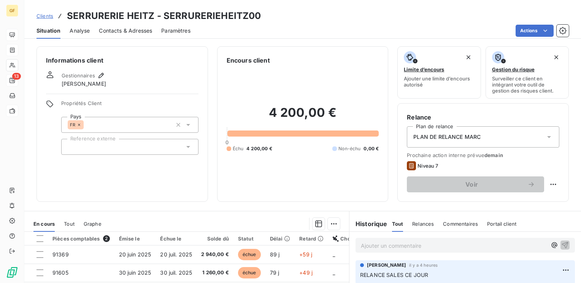
click at [74, 125] on span "FR" at bounding box center [72, 125] width 5 height 5
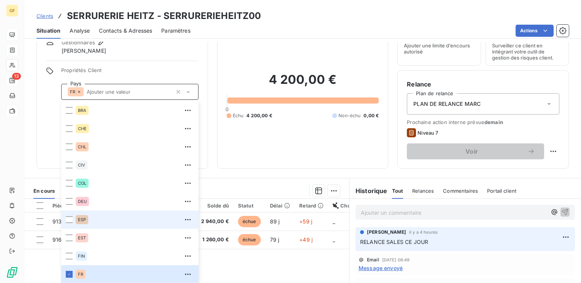
scroll to position [222, 0]
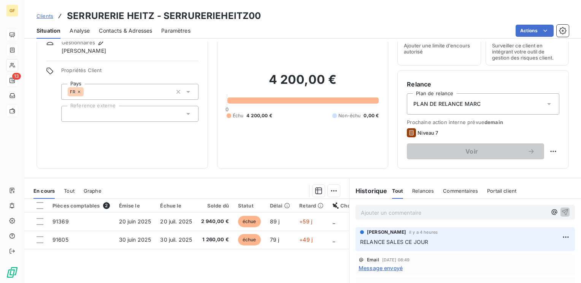
click at [155, 67] on span "Propriétés Client" at bounding box center [129, 72] width 137 height 11
click at [177, 92] on icon "button" at bounding box center [178, 92] width 8 height 8
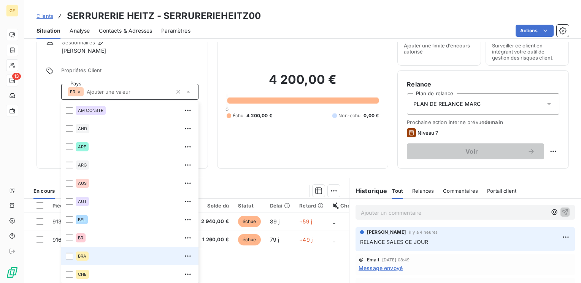
scroll to position [146, 0]
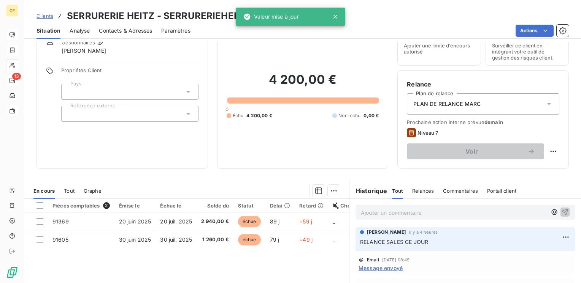
click at [141, 70] on span "Propriétés Client" at bounding box center [129, 72] width 137 height 11
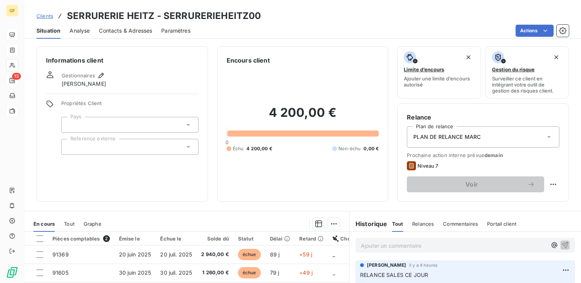
click at [135, 120] on div at bounding box center [129, 125] width 137 height 16
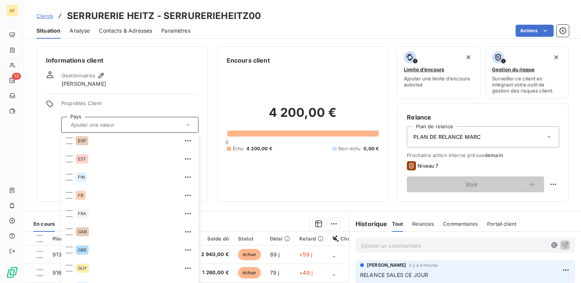
scroll to position [266, 0]
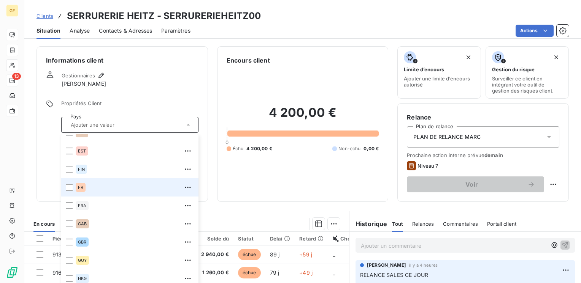
click at [82, 190] on span "FR" at bounding box center [80, 187] width 5 height 5
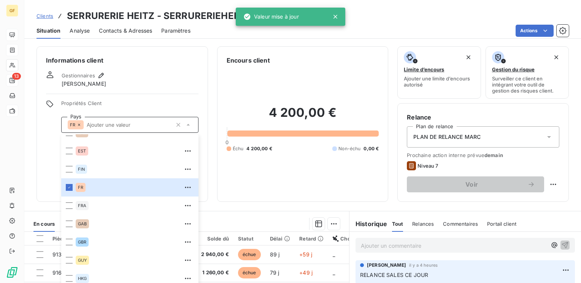
click at [155, 88] on div "Informations client Gestionnaires [PERSON_NAME] Propriétés Client Pays FR AM CO…" at bounding box center [121, 124] width 171 height 156
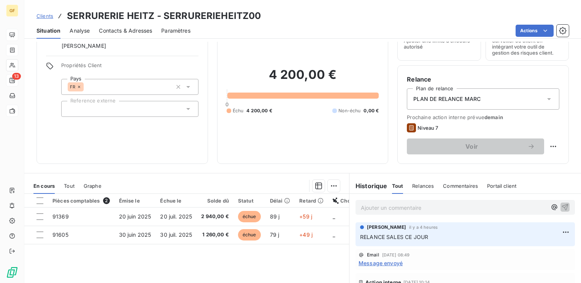
scroll to position [0, 0]
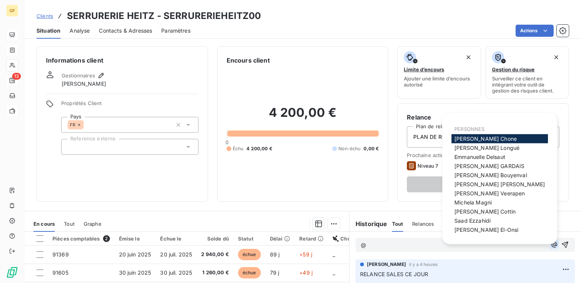
click at [550, 242] on icon "button" at bounding box center [554, 245] width 8 height 8
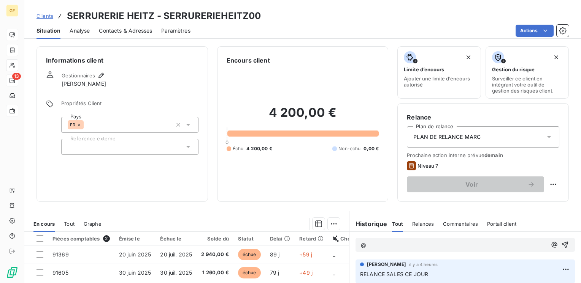
click at [164, 68] on div "Informations client Gestionnaires [PERSON_NAME] Propriétés Client Pays FR Refer…" at bounding box center [121, 124] width 171 height 156
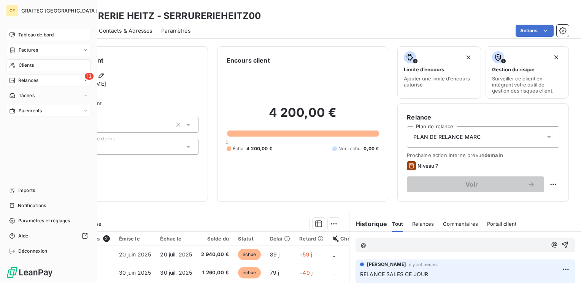
click at [21, 65] on span "Clients" at bounding box center [26, 65] width 15 height 7
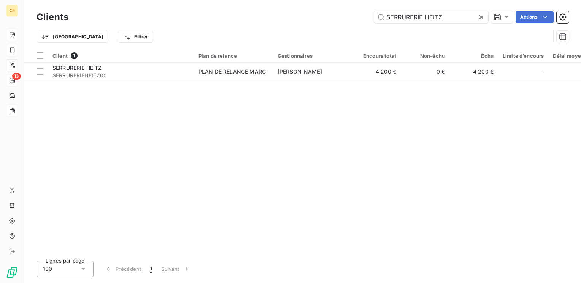
drag, startPoint x: 448, startPoint y: 16, endPoint x: 125, endPoint y: 28, distance: 323.2
click at [125, 28] on div "Clients SERRURERIE HEITZ Actions Trier Filtrer" at bounding box center [302, 29] width 532 height 40
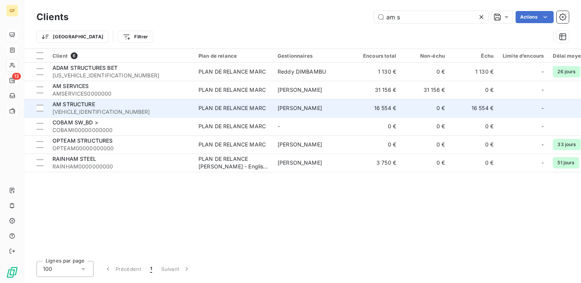
type input "am s"
click at [135, 101] on div "AM STRUCTURE" at bounding box center [120, 105] width 137 height 8
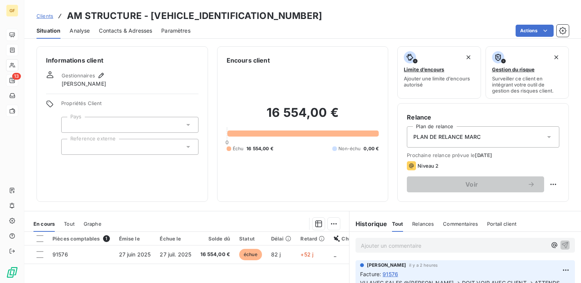
scroll to position [38, 0]
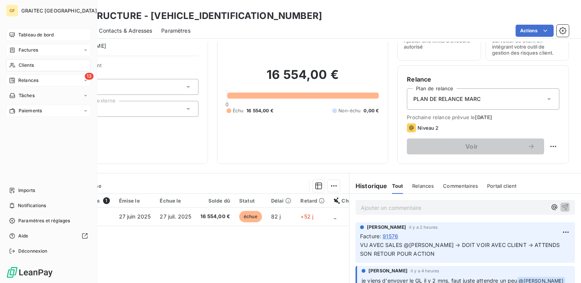
click at [19, 33] on span "Tableau de bord" at bounding box center [35, 35] width 35 height 7
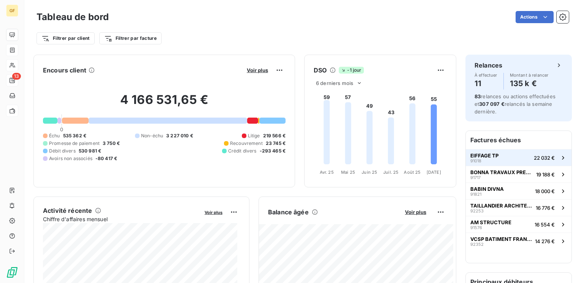
click at [477, 156] on span "EIFFAGE TP" at bounding box center [484, 156] width 28 height 6
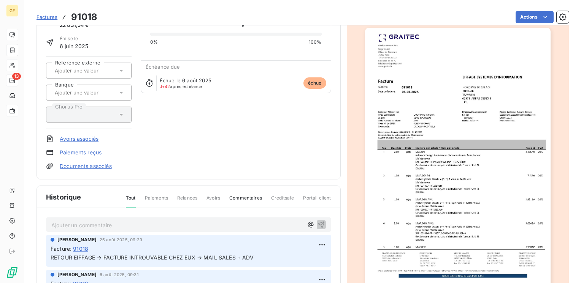
scroll to position [76, 0]
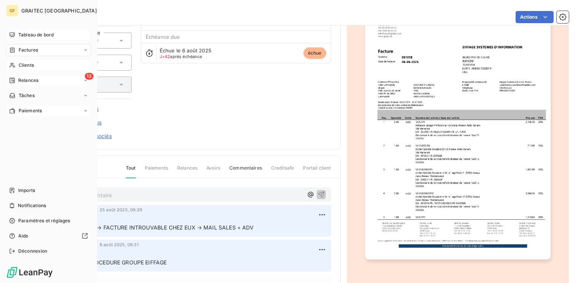
click at [36, 34] on span "Tableau de bord" at bounding box center [35, 35] width 35 height 7
